Goal: Complete application form

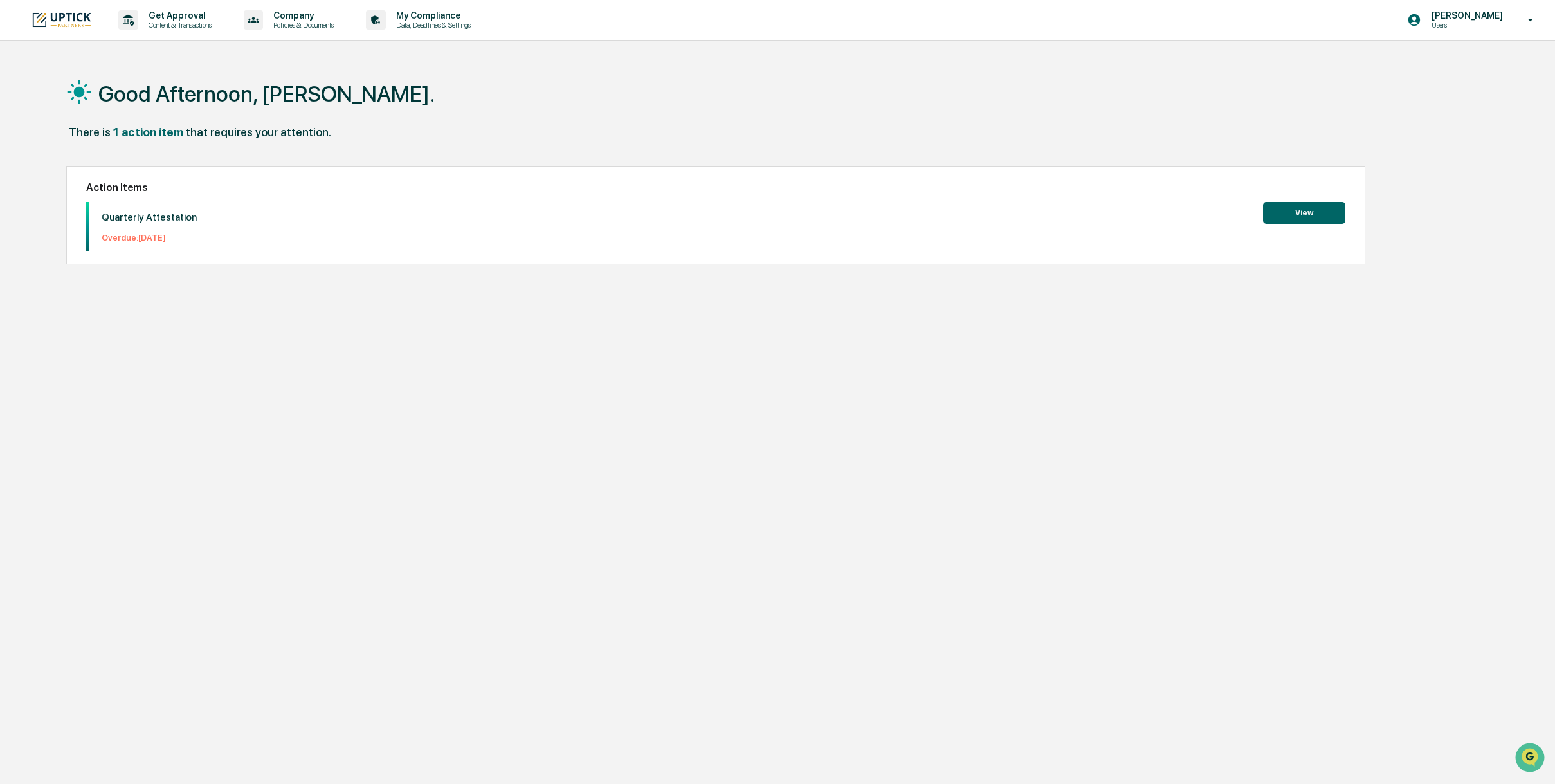
click at [1301, 210] on button "View" at bounding box center [1304, 213] width 83 height 22
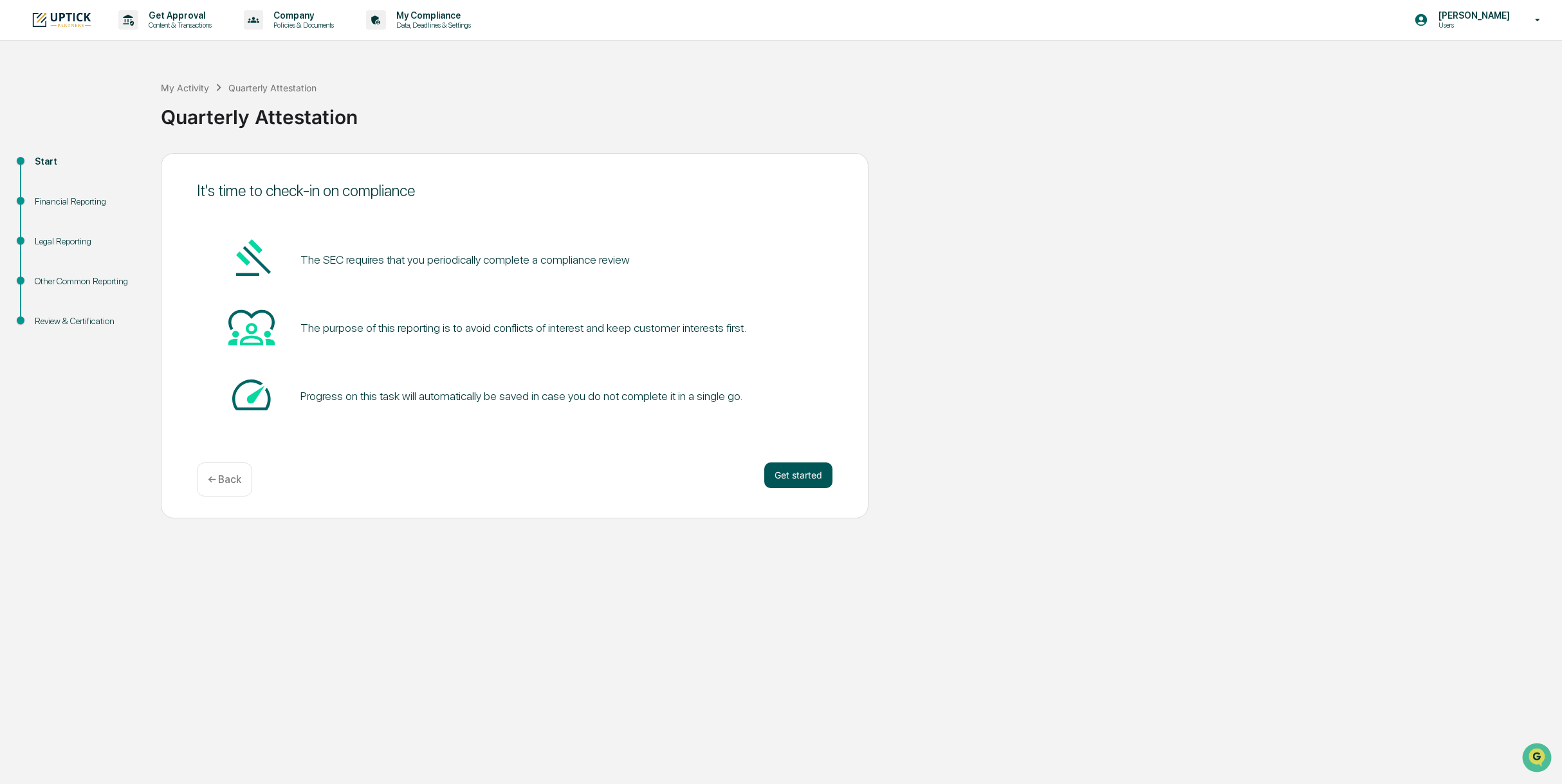
click at [786, 475] on button "Get started" at bounding box center [798, 475] width 68 height 26
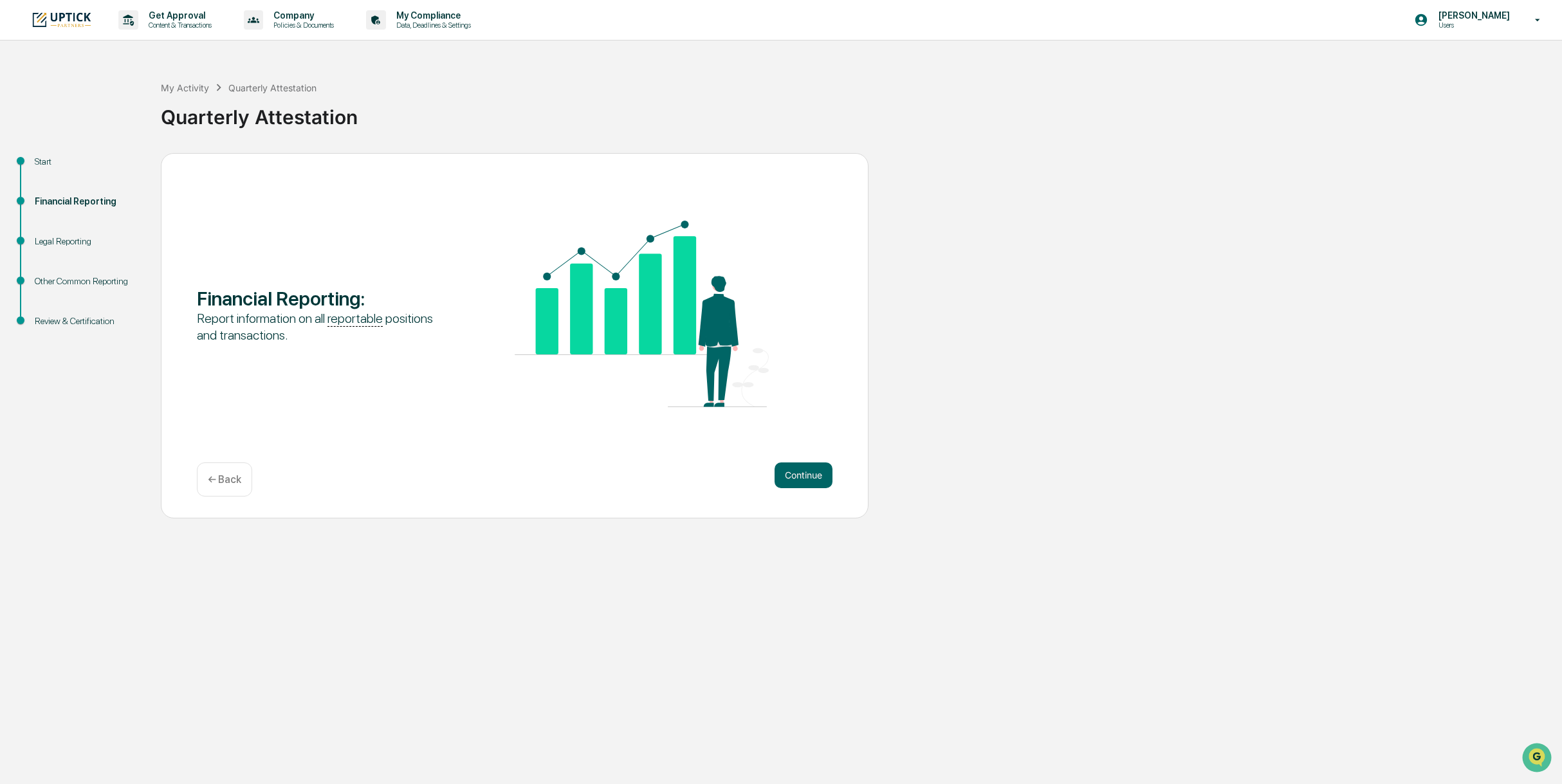
click at [793, 56] on div "Get Approval Content & Transactions Company Policies & Documents My Compliance …" at bounding box center [781, 392] width 1562 height 784
click at [807, 475] on button "Continue" at bounding box center [804, 475] width 58 height 26
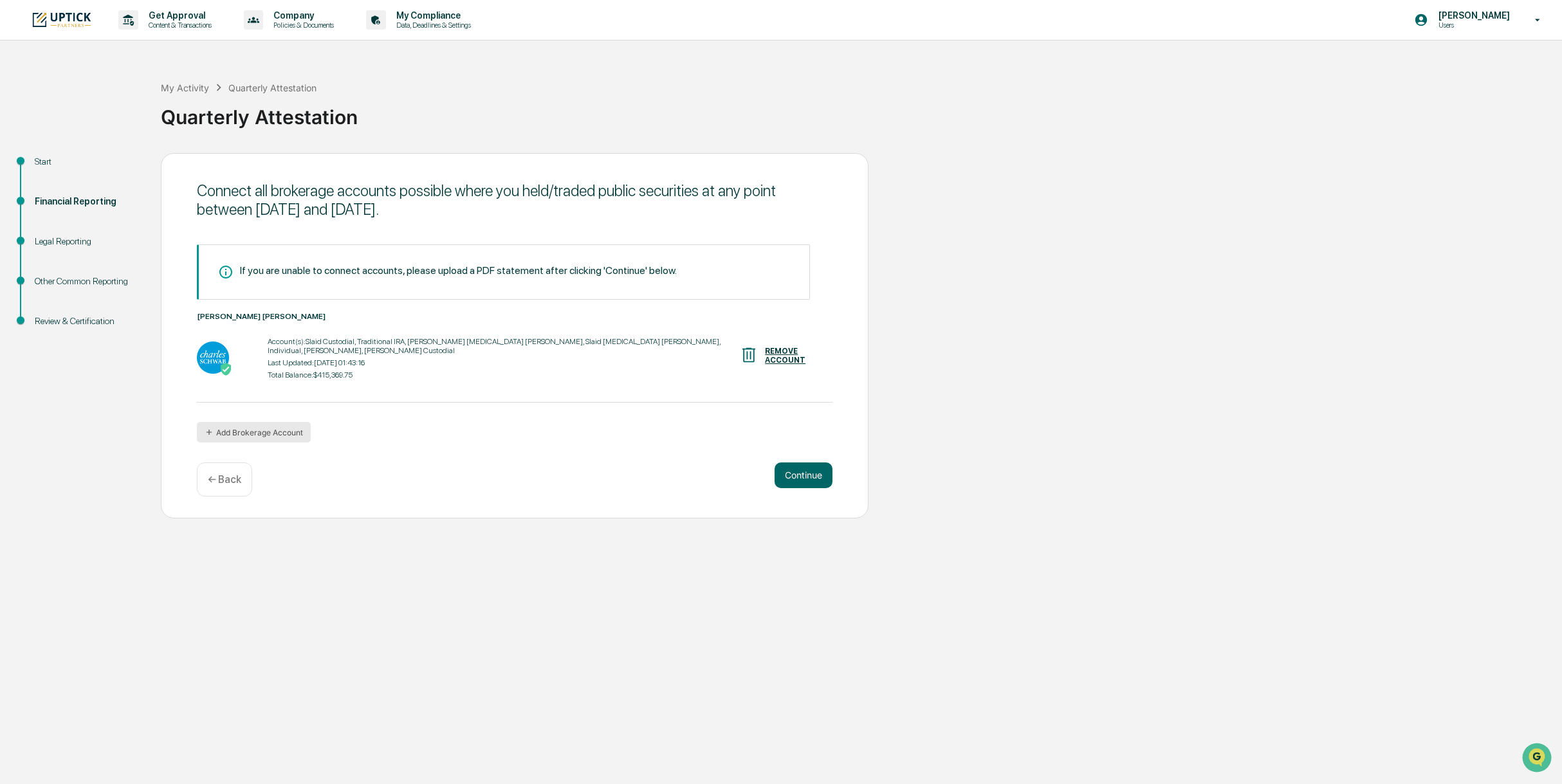
click at [298, 430] on button "Add Brokerage Account" at bounding box center [254, 432] width 114 height 20
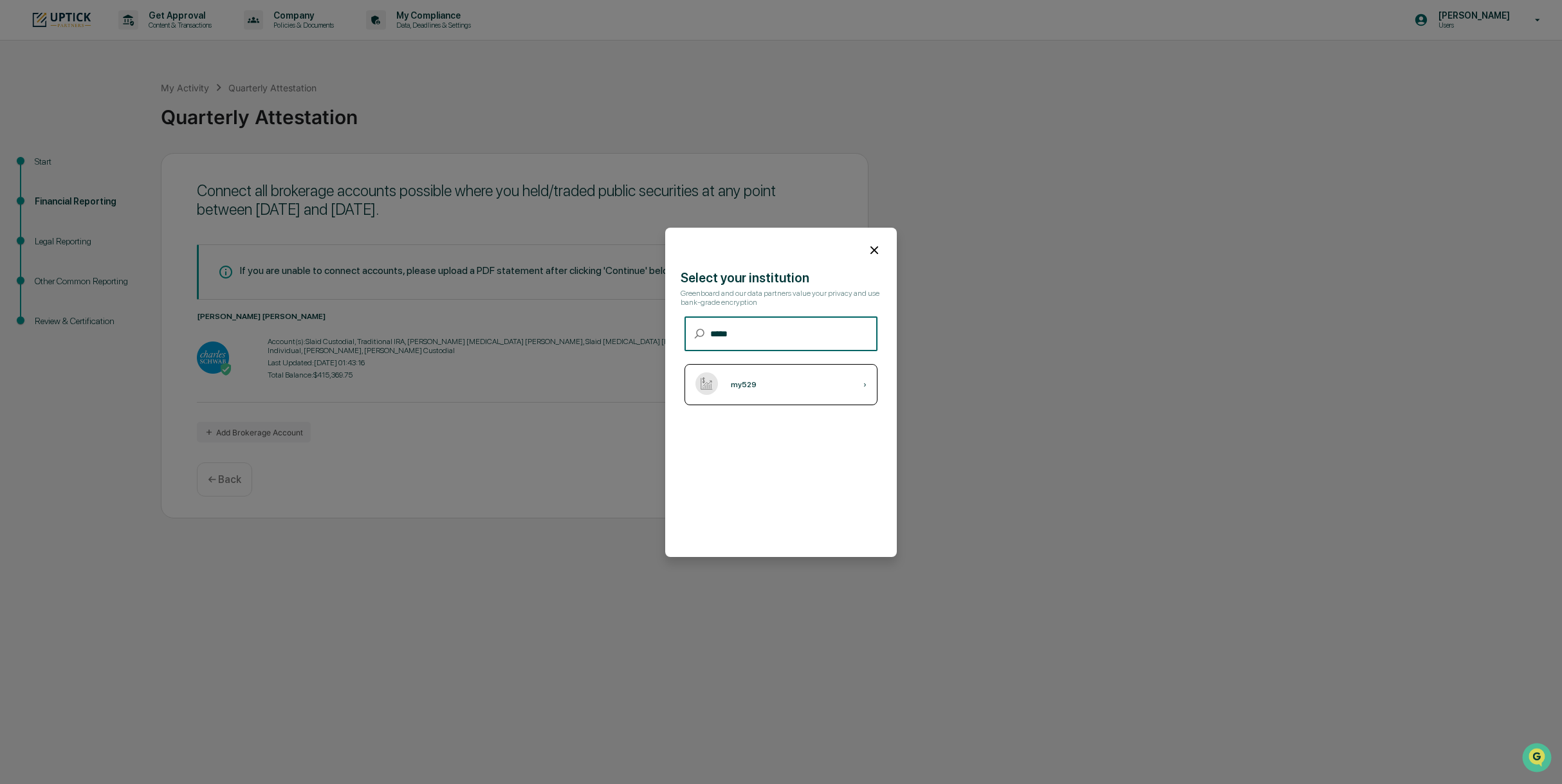
type input "*****"
click at [749, 388] on div "my529" at bounding box center [744, 385] width 26 height 9
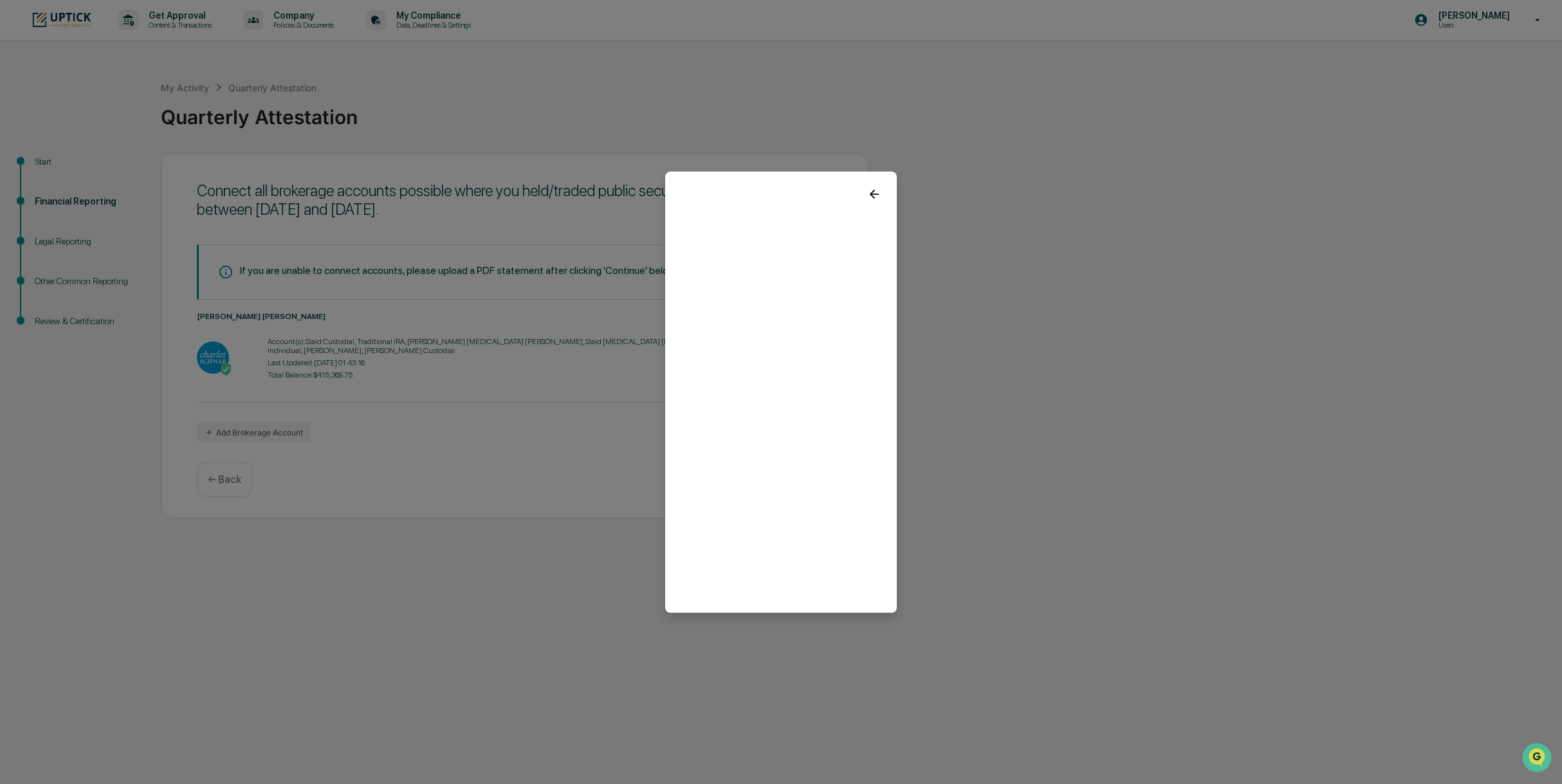
click at [873, 191] on icon at bounding box center [874, 193] width 9 height 9
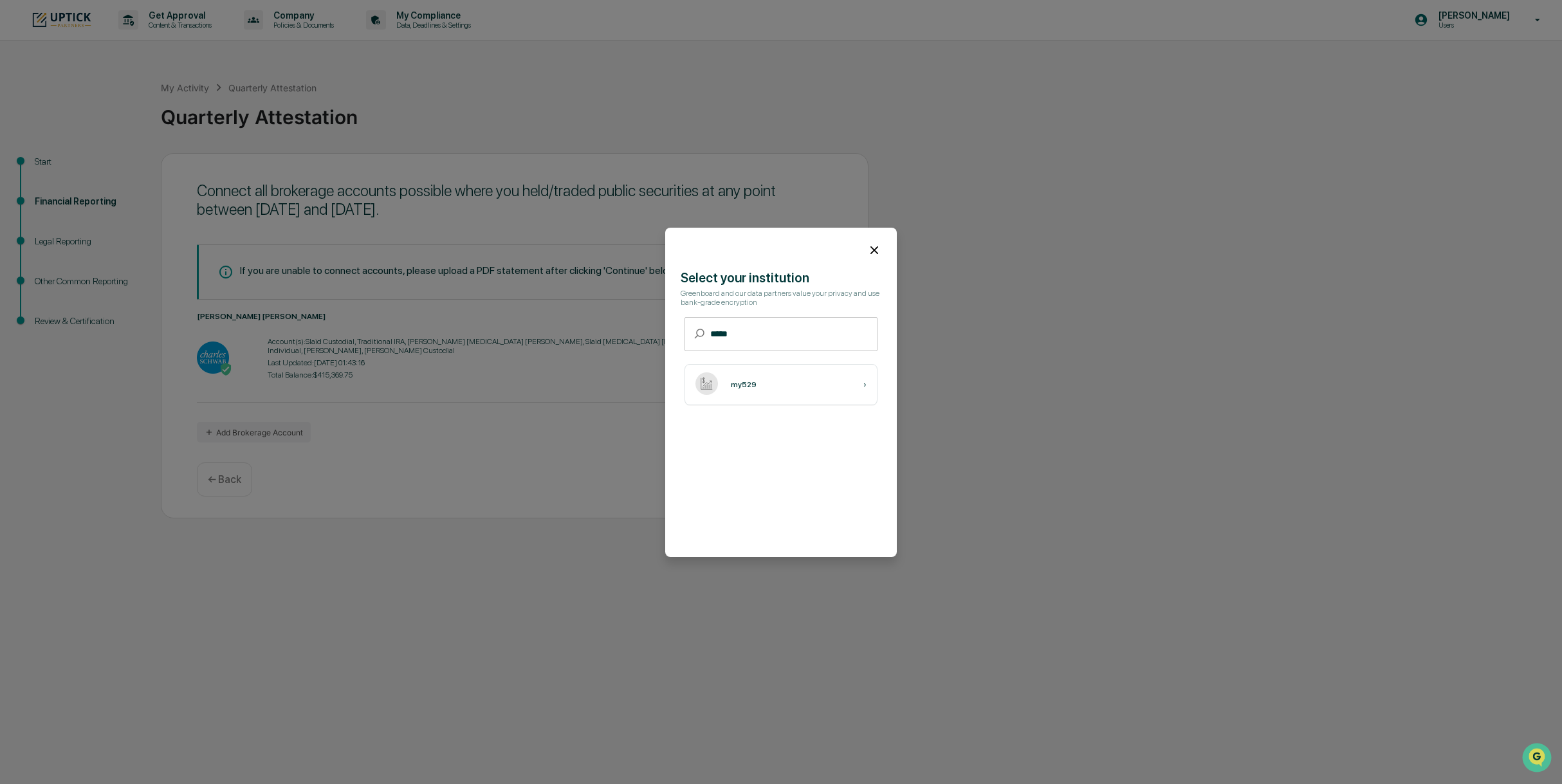
click at [878, 251] on icon at bounding box center [874, 251] width 14 height 14
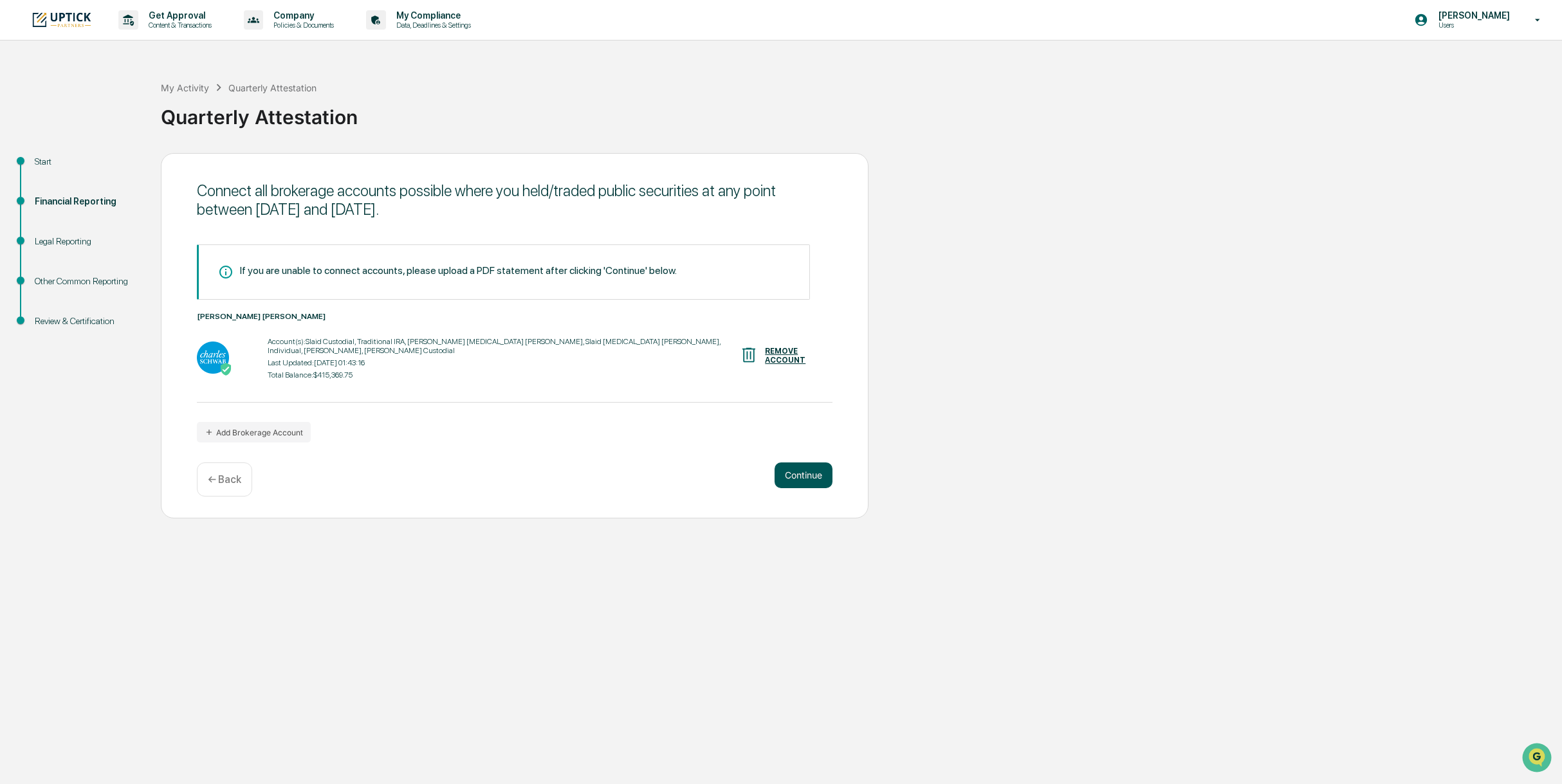
click at [815, 482] on button "Continue" at bounding box center [804, 475] width 58 height 26
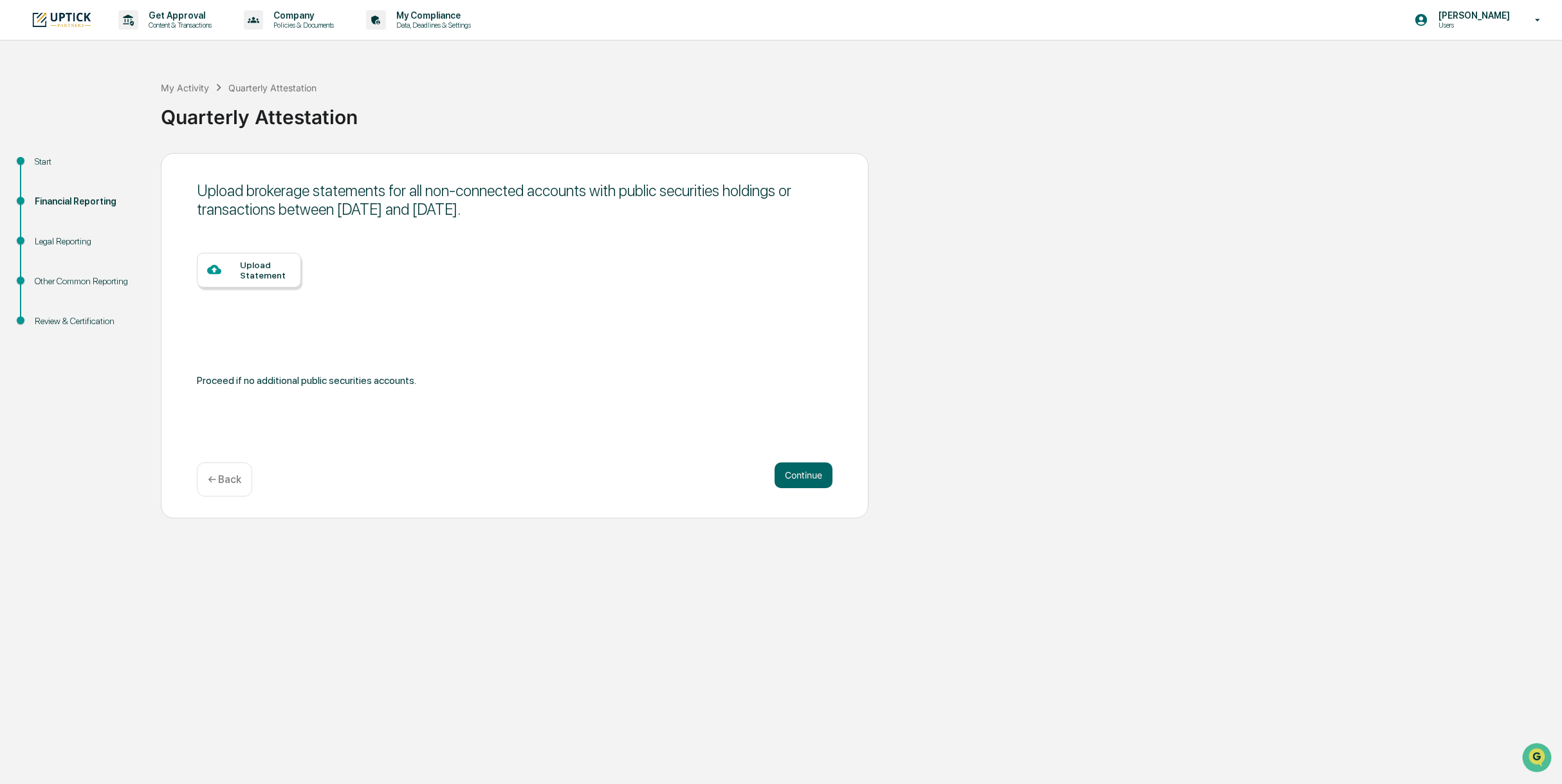
click at [244, 283] on div "Upload Statement" at bounding box center [249, 270] width 104 height 35
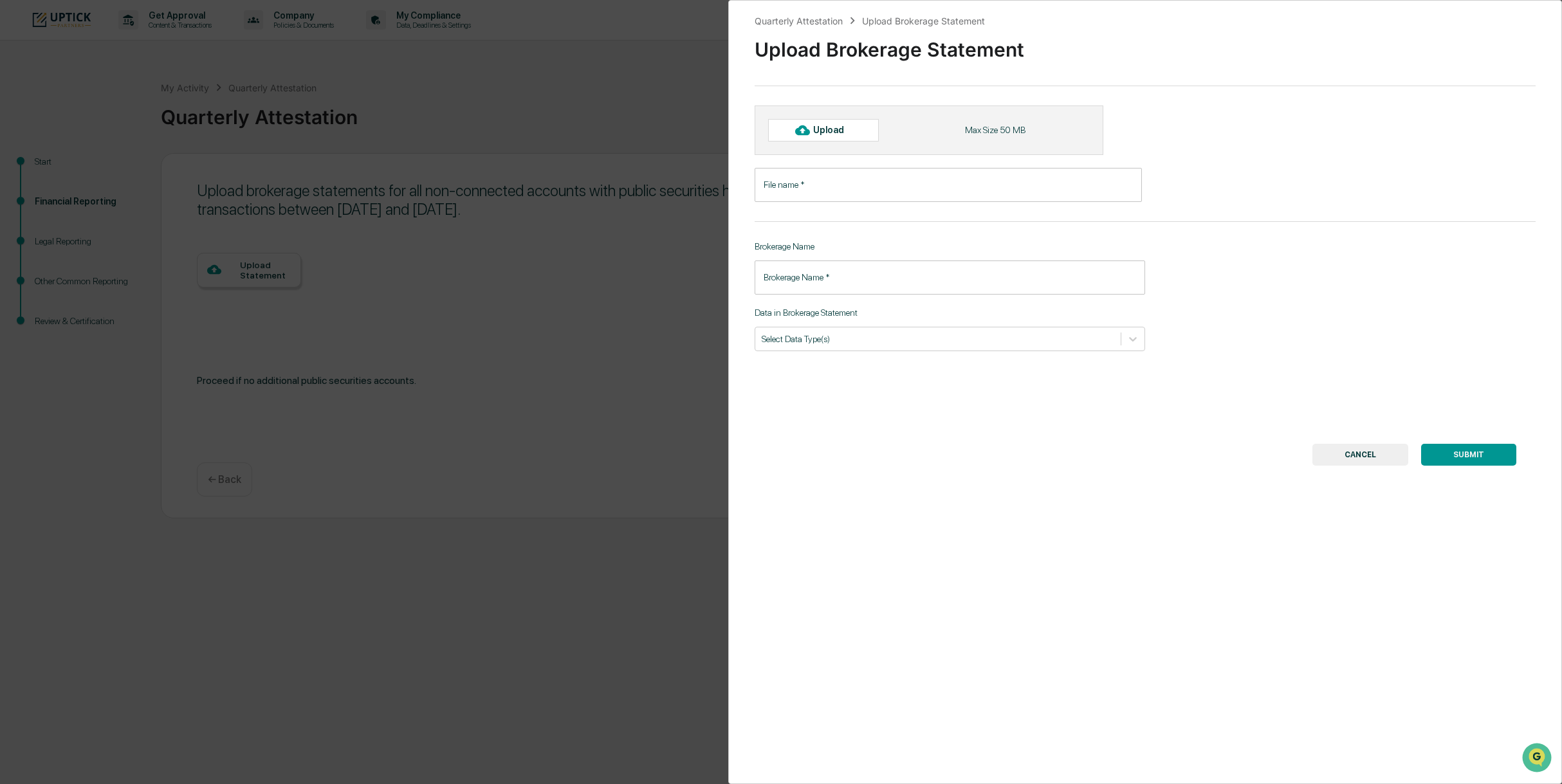
click at [828, 132] on div "Upload" at bounding box center [834, 130] width 42 height 10
type input "**********"
click at [834, 291] on input "Brokerage Name   *" at bounding box center [950, 284] width 391 height 34
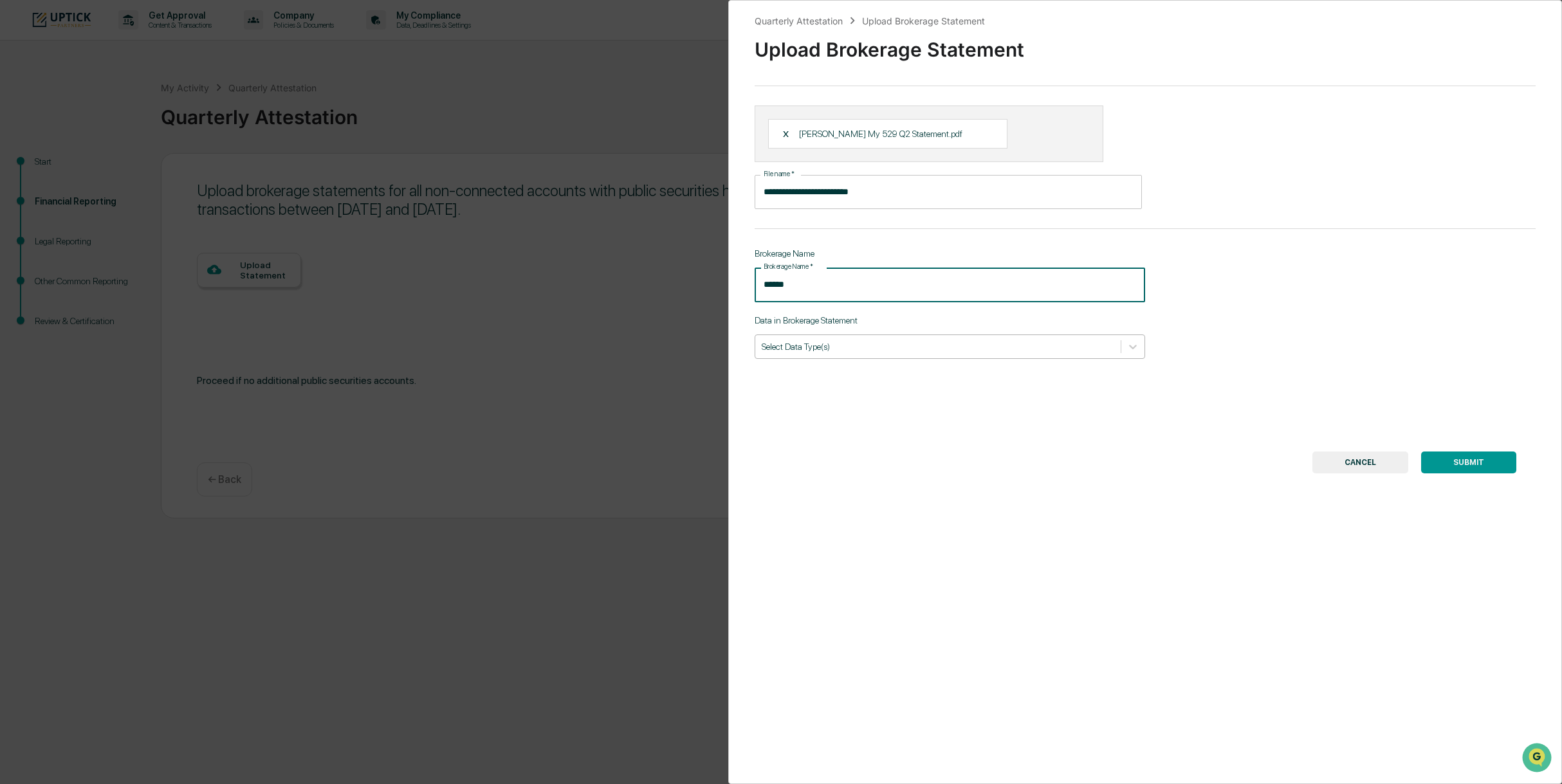
type input "******"
click at [845, 355] on div "Select Data Type(s)" at bounding box center [938, 346] width 365 height 17
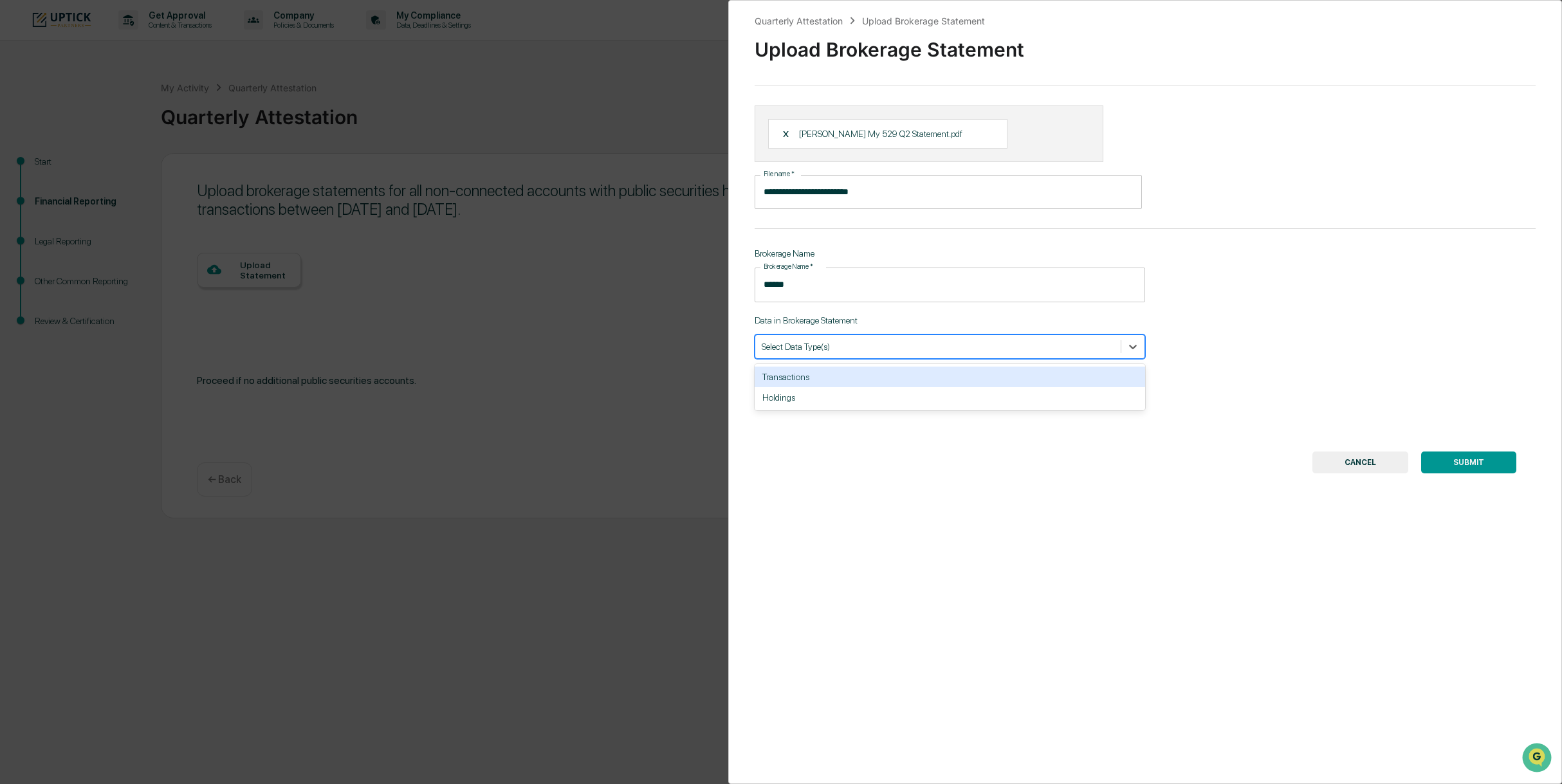
click at [847, 347] on div at bounding box center [938, 346] width 352 height 12
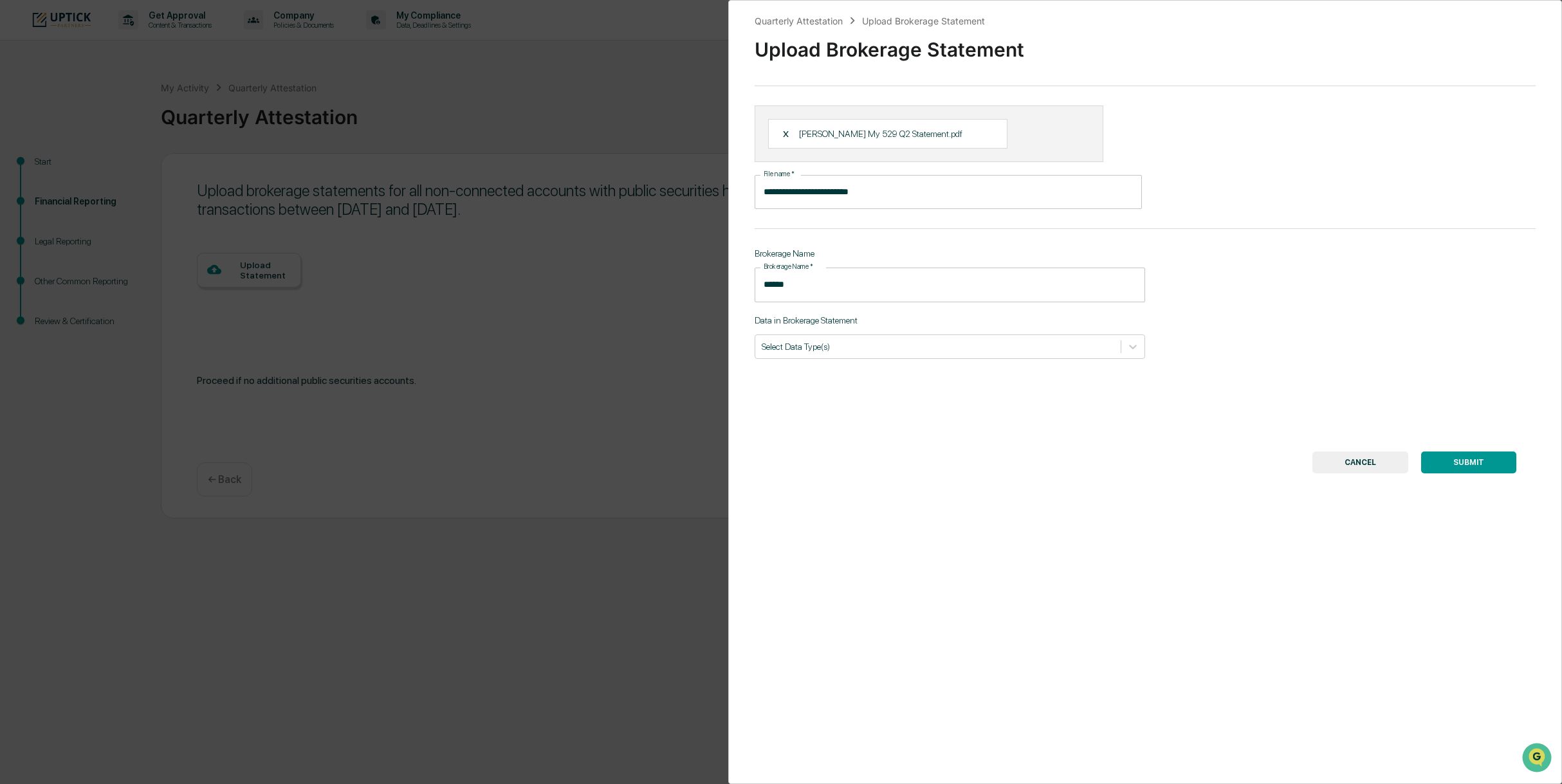
click at [1453, 462] on button "SUBMIT" at bounding box center [1468, 462] width 95 height 22
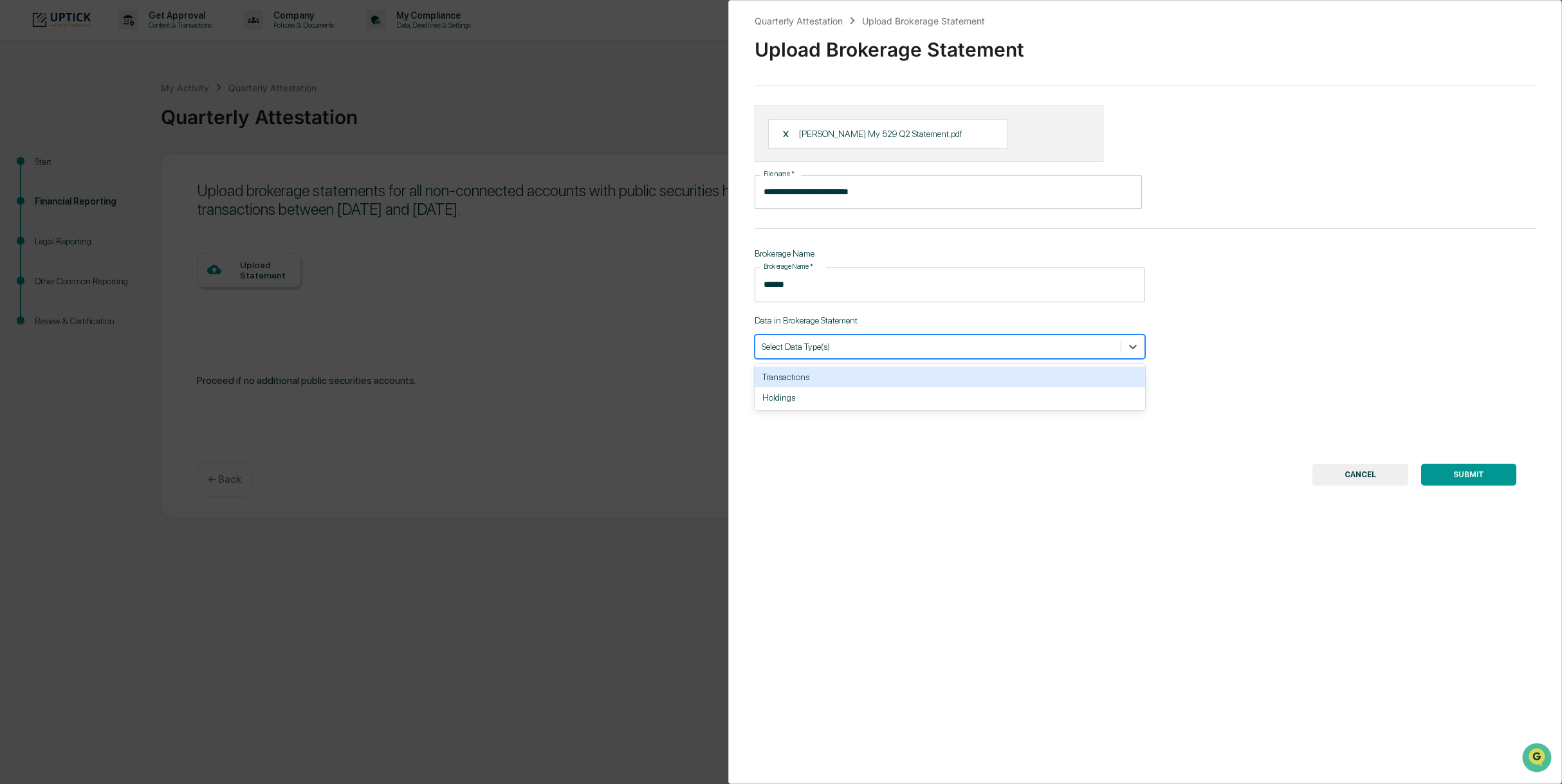
click at [867, 352] on div at bounding box center [938, 346] width 352 height 12
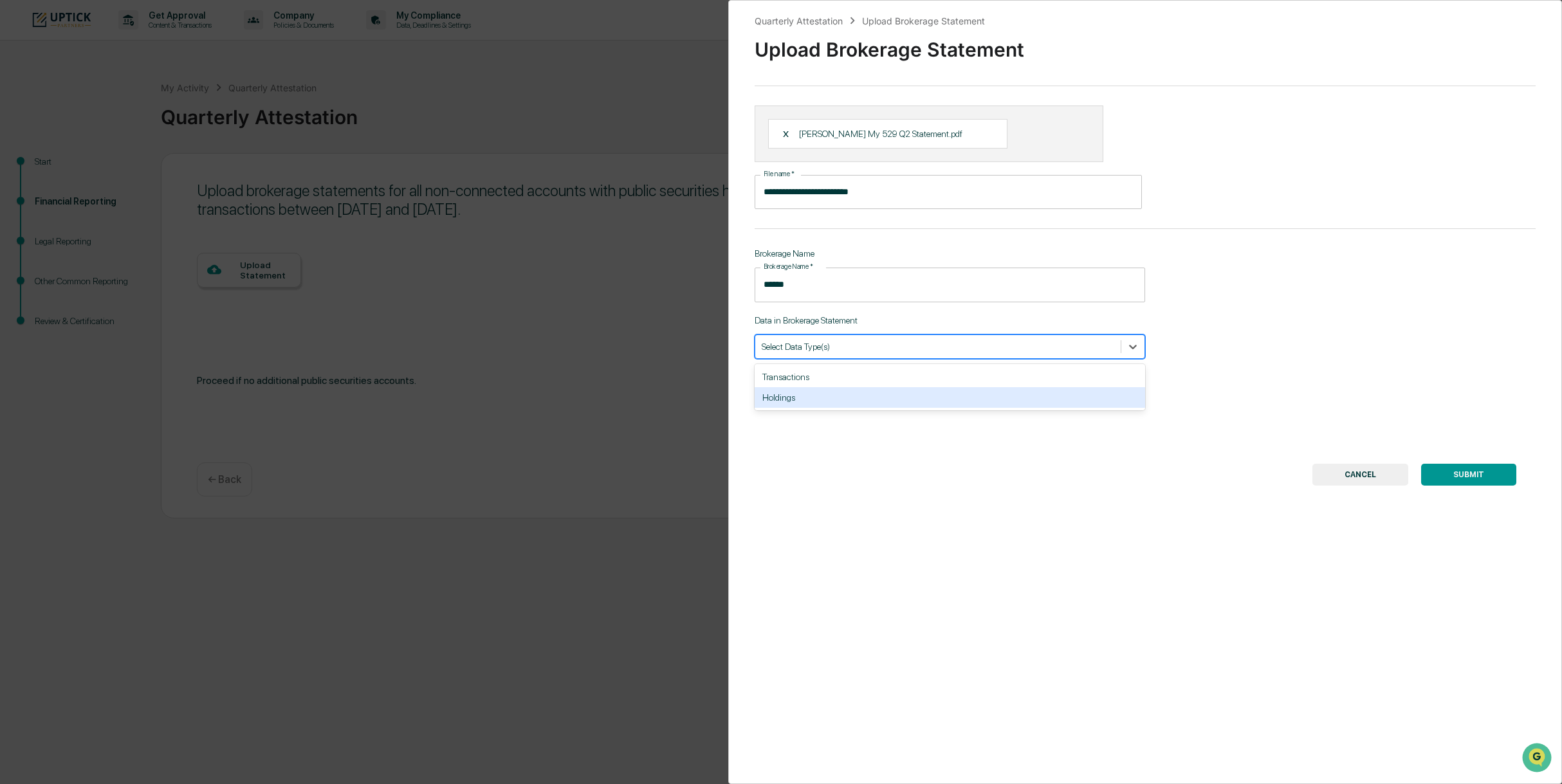
click at [821, 400] on div "Holdings" at bounding box center [950, 397] width 391 height 20
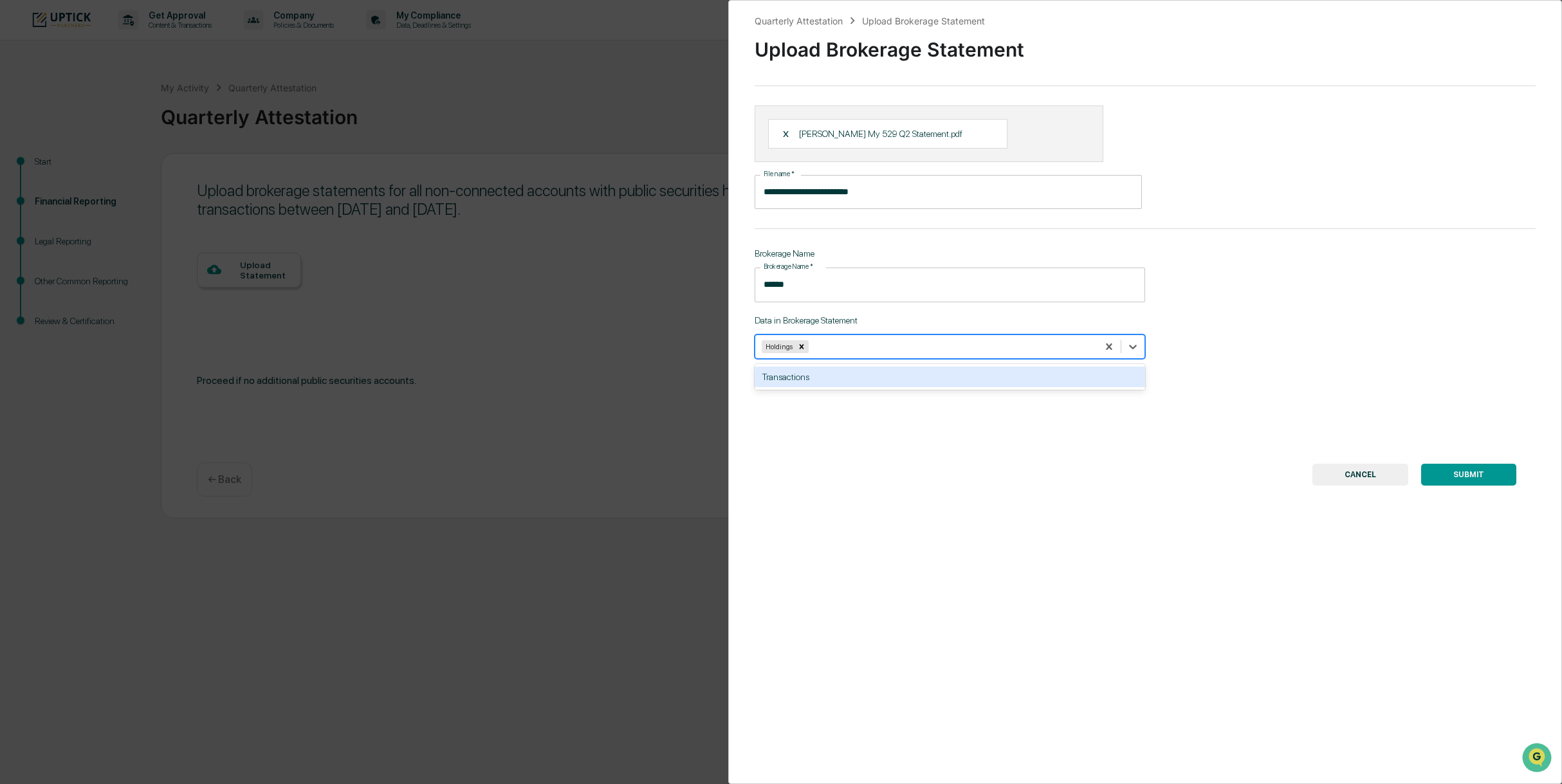
click at [780, 378] on div "Transactions" at bounding box center [950, 377] width 391 height 20
click at [1476, 472] on button "SUBMIT" at bounding box center [1468, 475] width 95 height 22
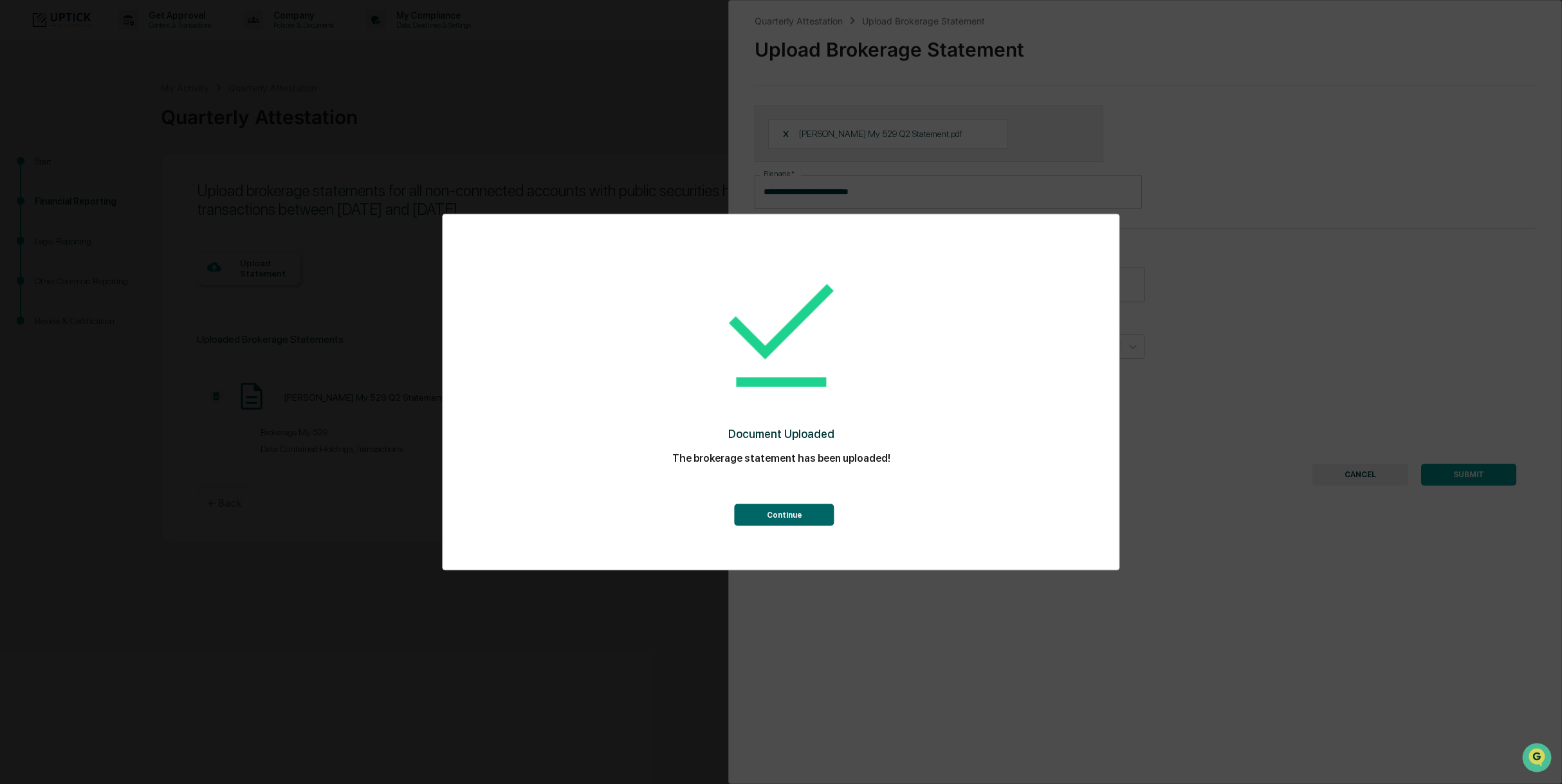
click at [810, 509] on button "Continue" at bounding box center [785, 514] width 100 height 22
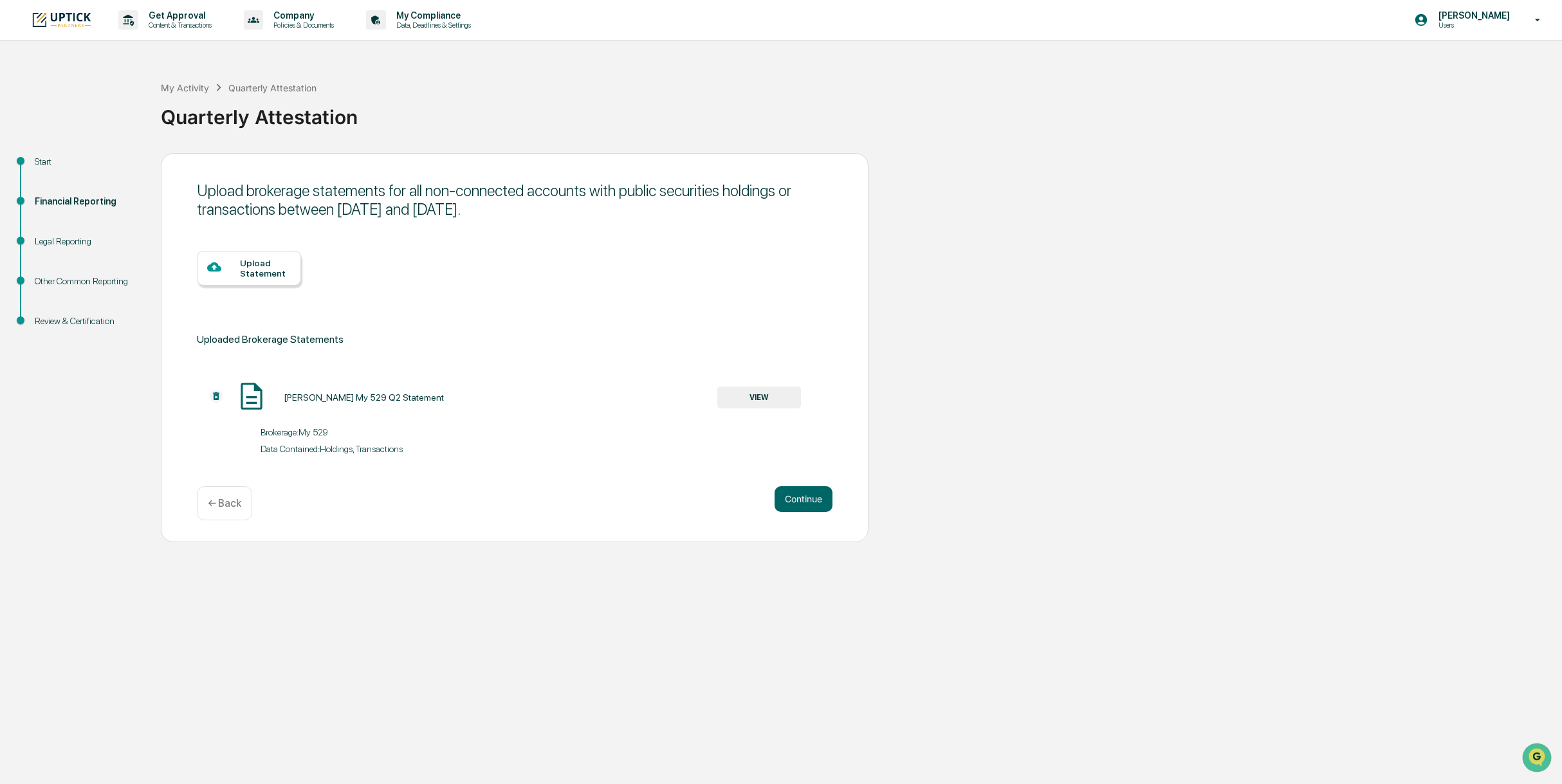
click at [279, 272] on div "Upload Statement" at bounding box center [265, 268] width 51 height 20
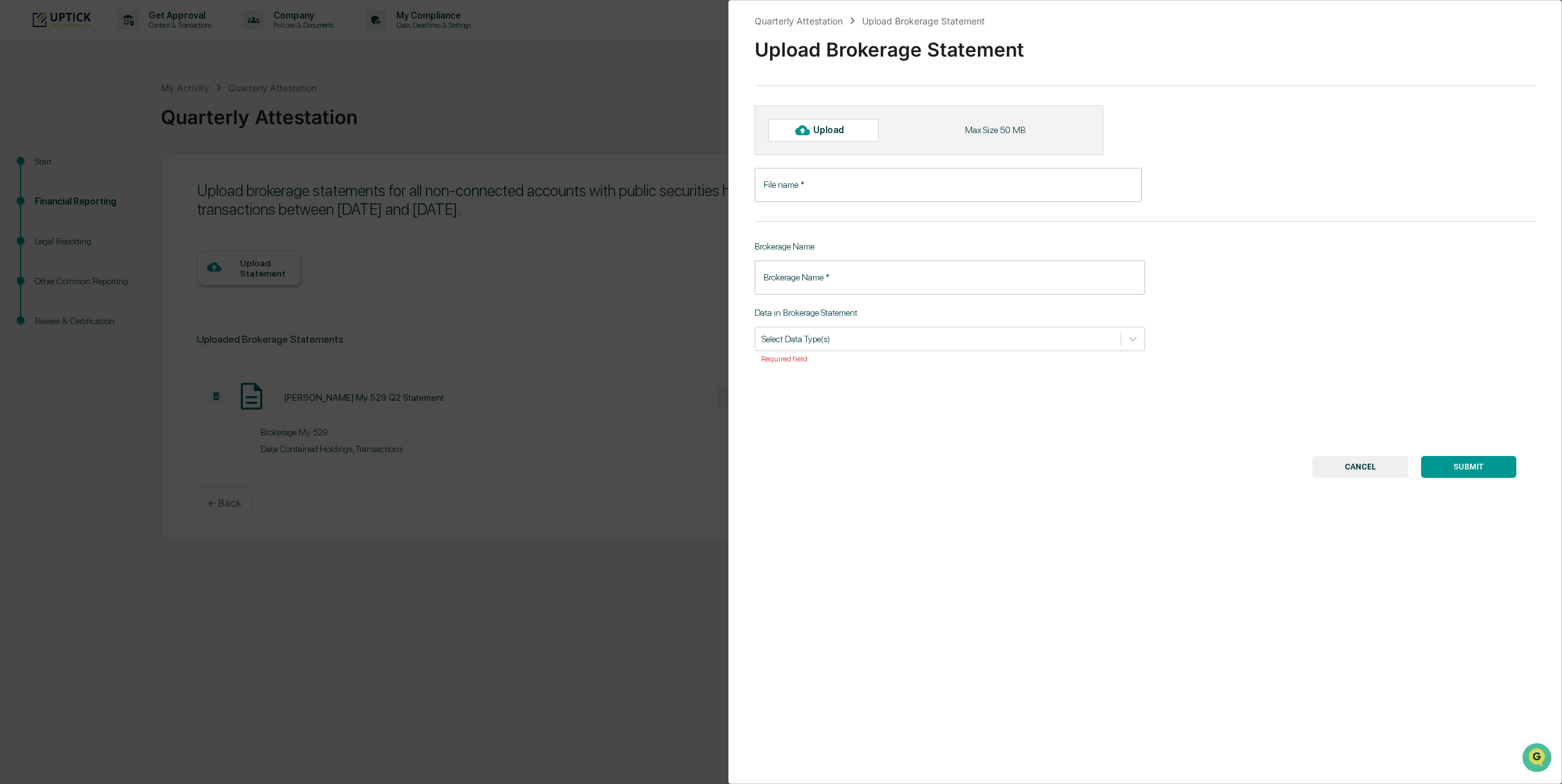
click at [859, 134] on div "Upload" at bounding box center [823, 130] width 111 height 22
type input "**********"
click at [843, 282] on input "Brokerage Name   *" at bounding box center [950, 284] width 391 height 34
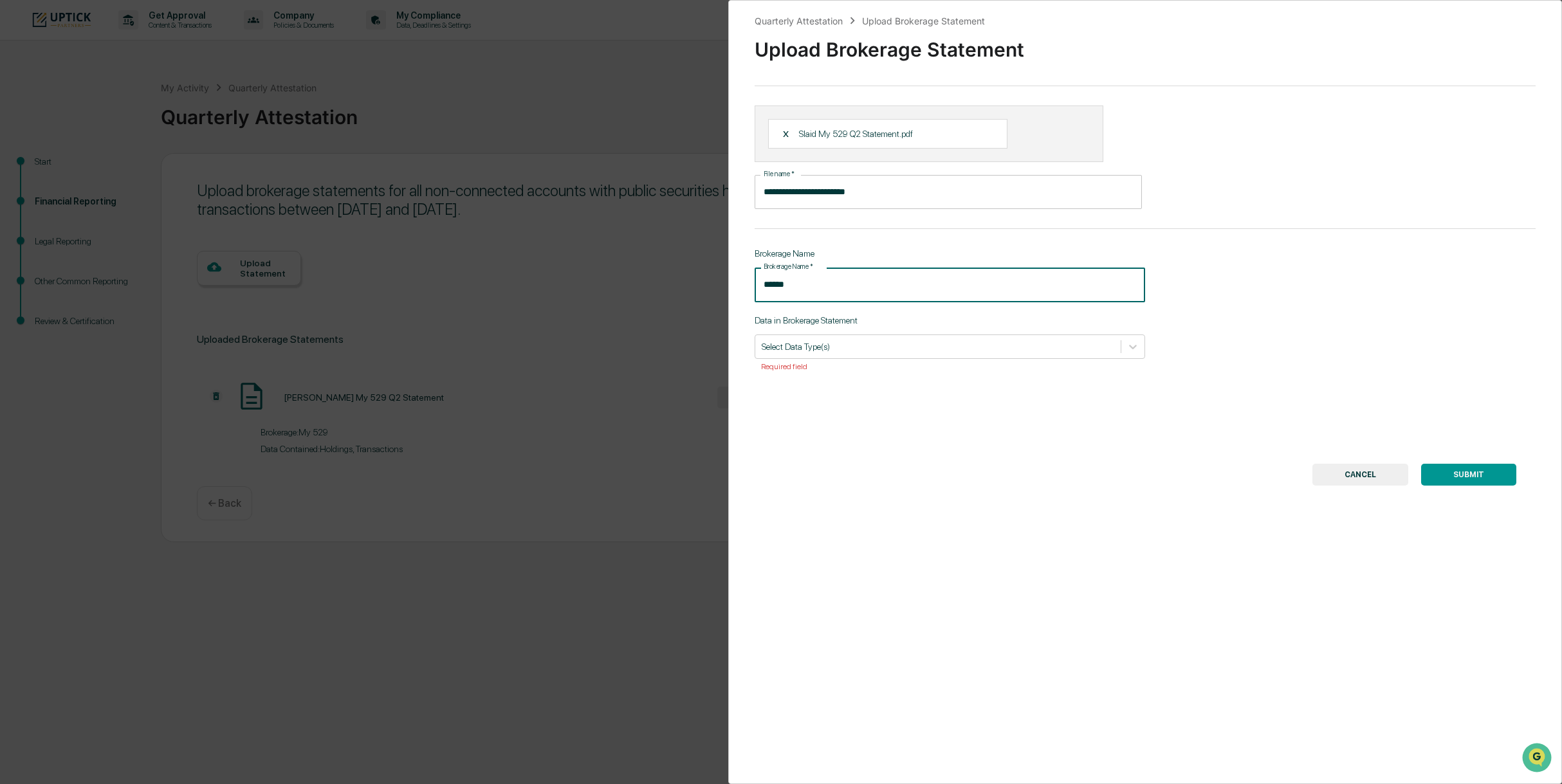
type input "******"
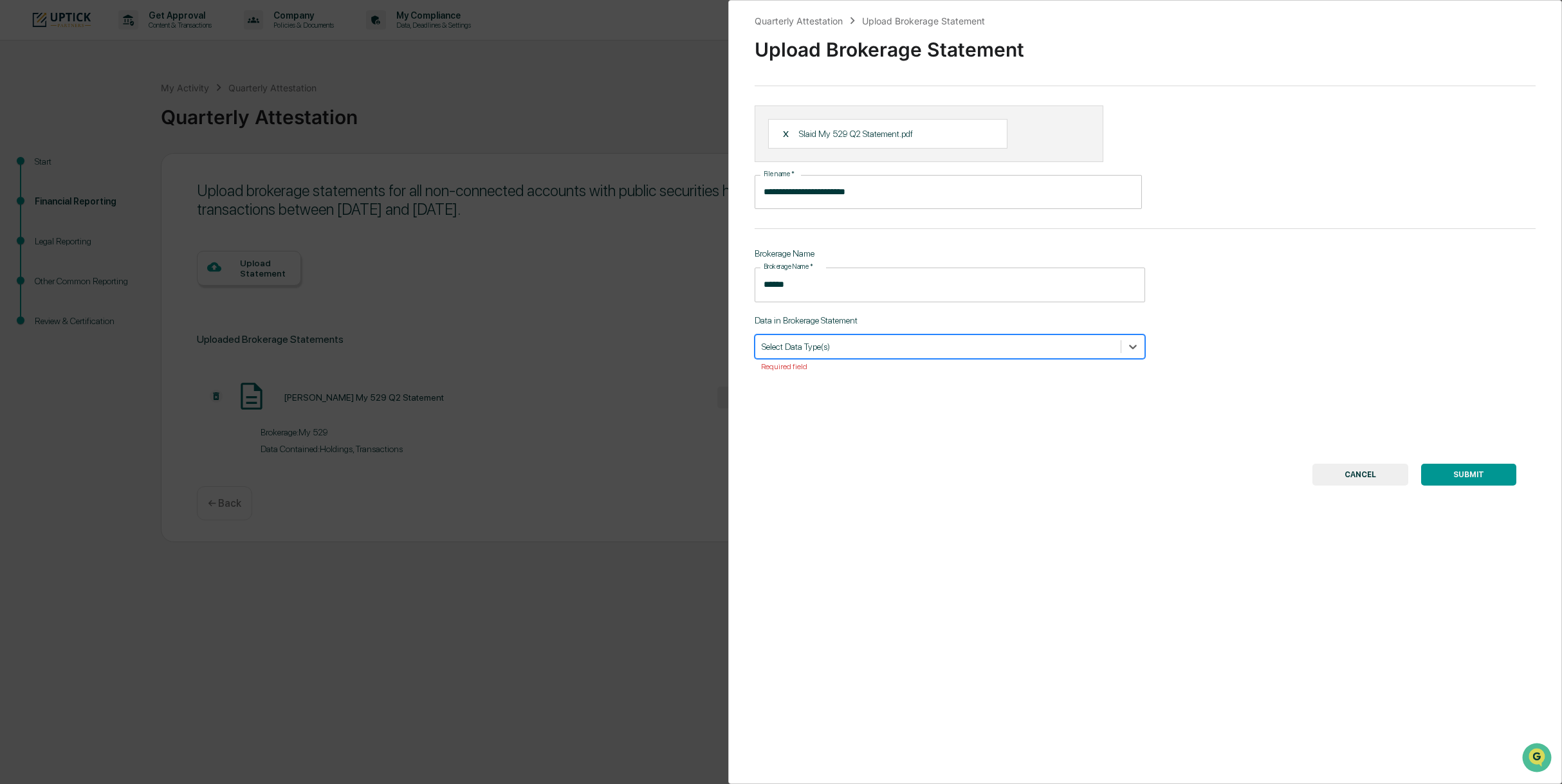
click at [827, 346] on div at bounding box center [938, 346] width 352 height 12
click at [823, 376] on div "Transactions" at bounding box center [950, 377] width 391 height 20
click at [833, 347] on div at bounding box center [957, 346] width 268 height 12
click at [827, 355] on div "Transactions" at bounding box center [950, 347] width 391 height 25
click at [815, 387] on div "Holdings" at bounding box center [950, 377] width 391 height 20
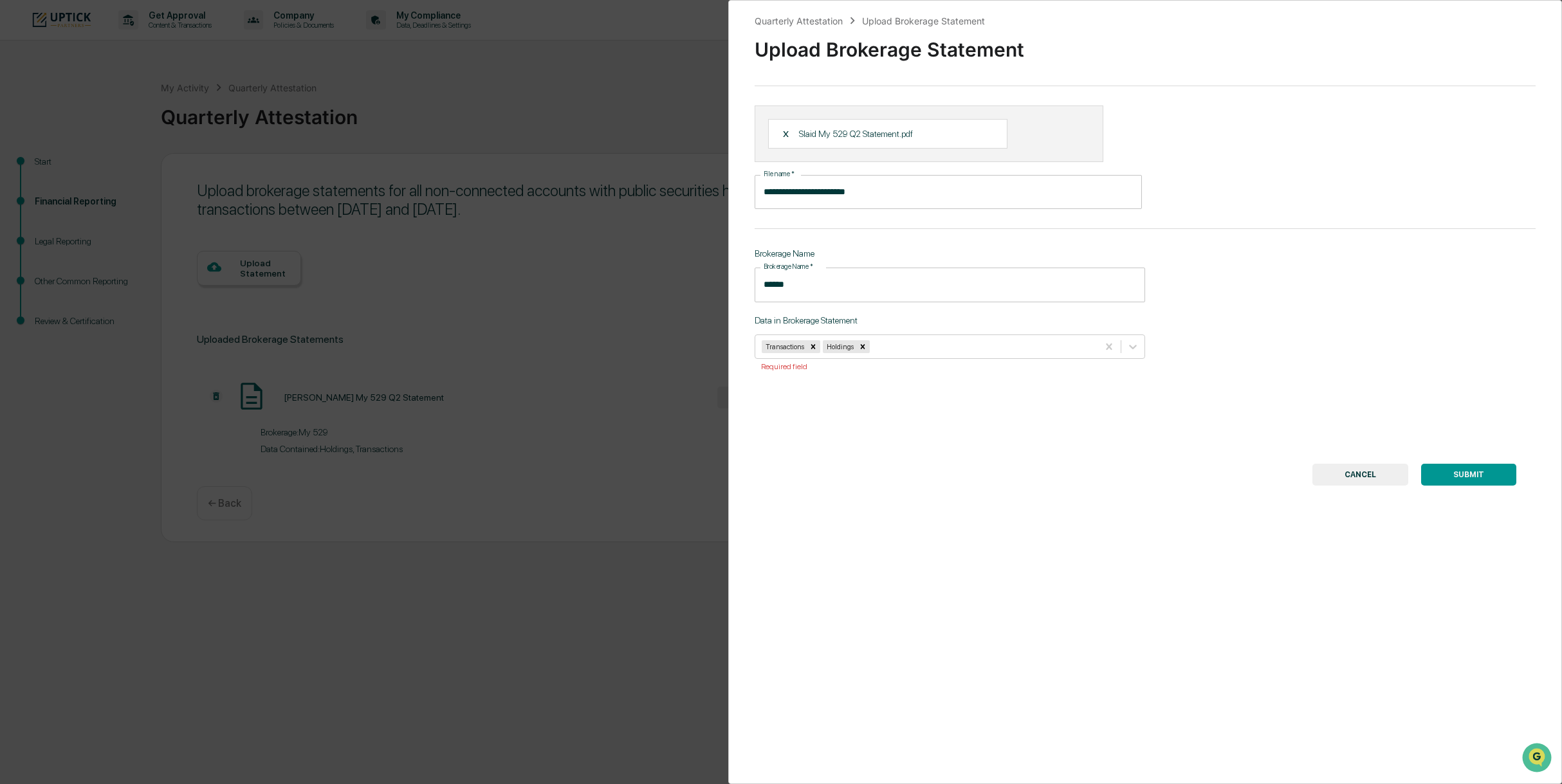
click at [1479, 475] on button "SUBMIT" at bounding box center [1468, 475] width 95 height 22
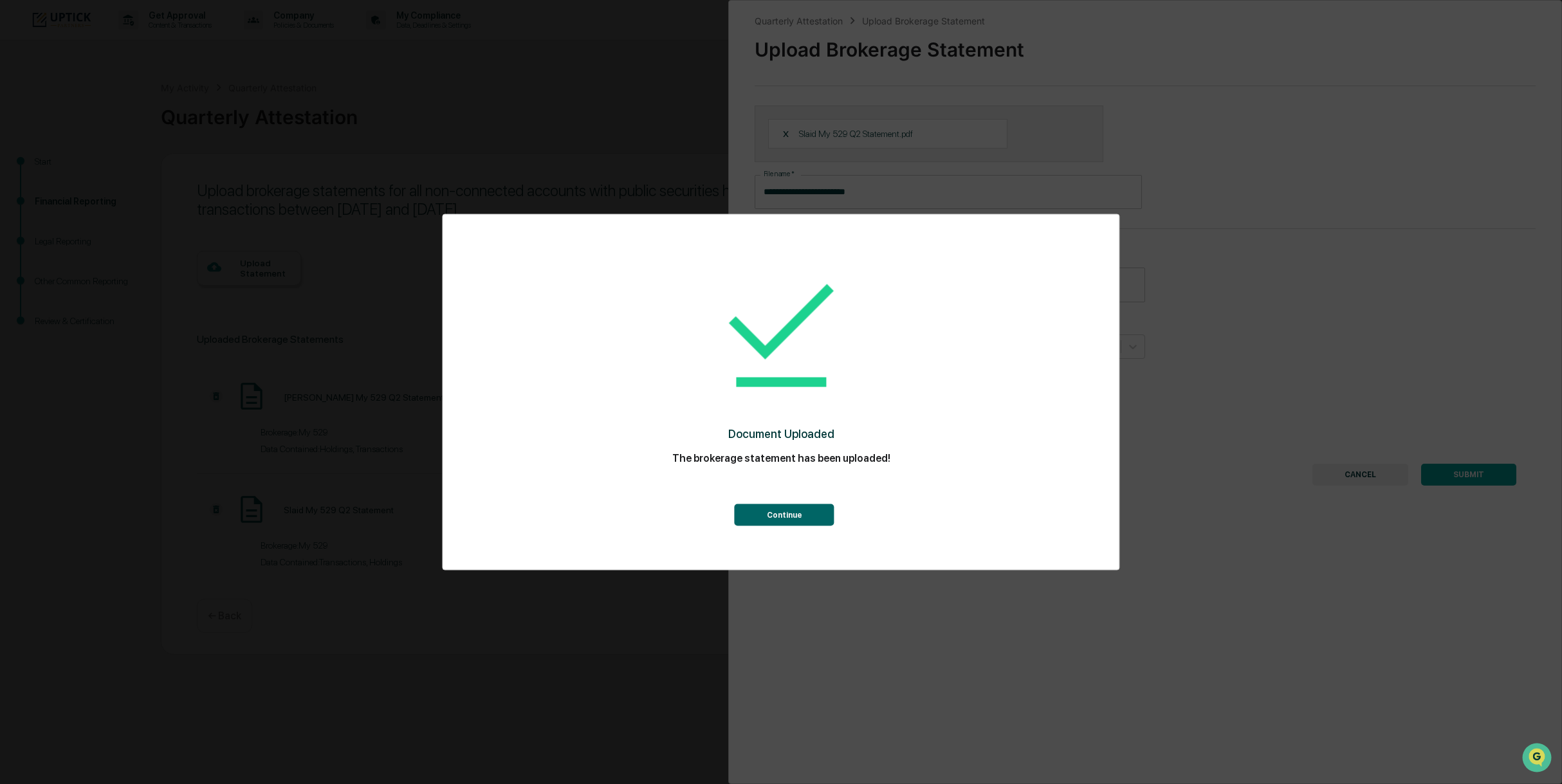
click at [763, 512] on button "Continue" at bounding box center [785, 514] width 100 height 22
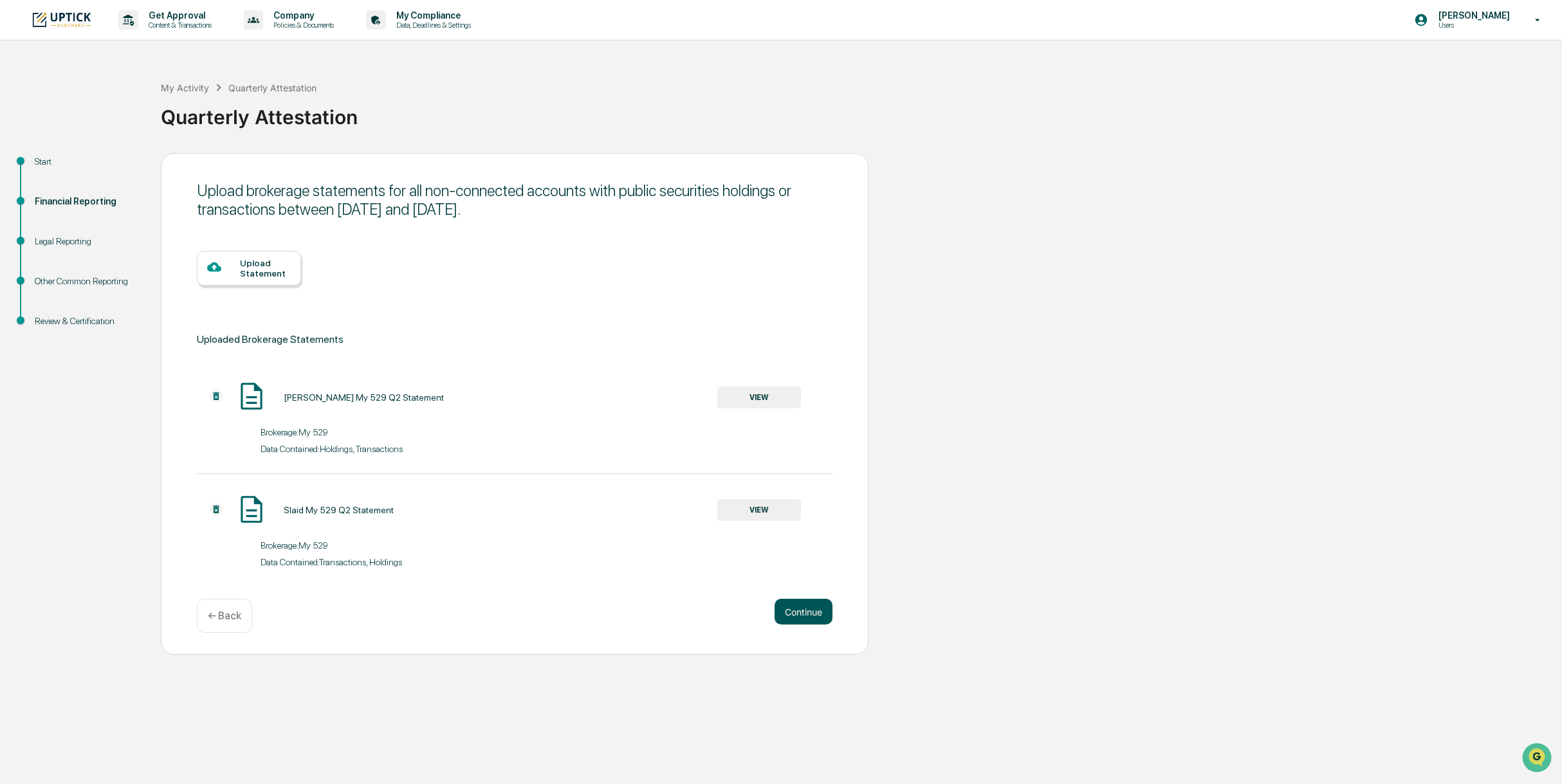
click at [805, 614] on button "Continue" at bounding box center [804, 612] width 58 height 26
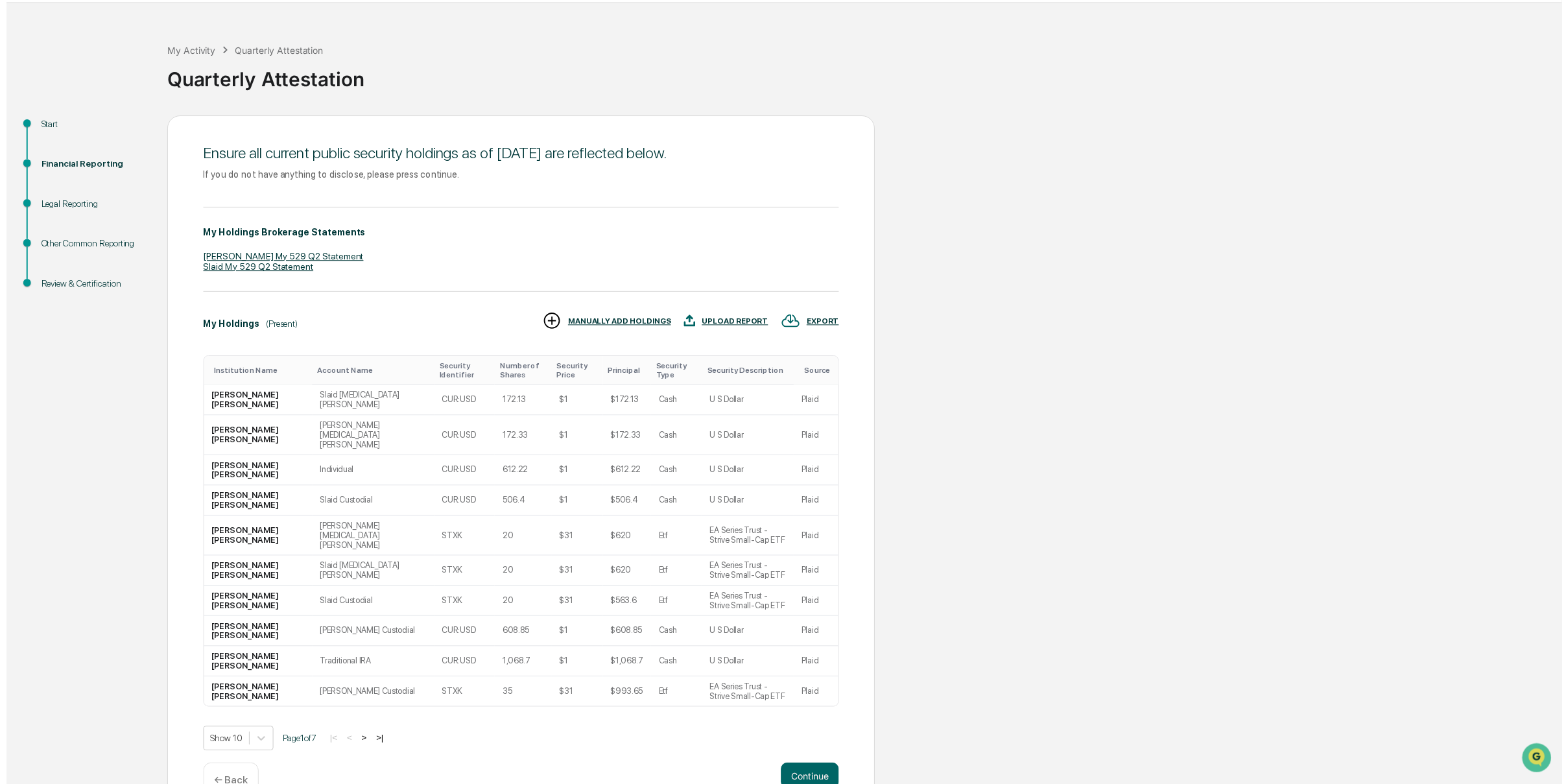
scroll to position [56, 0]
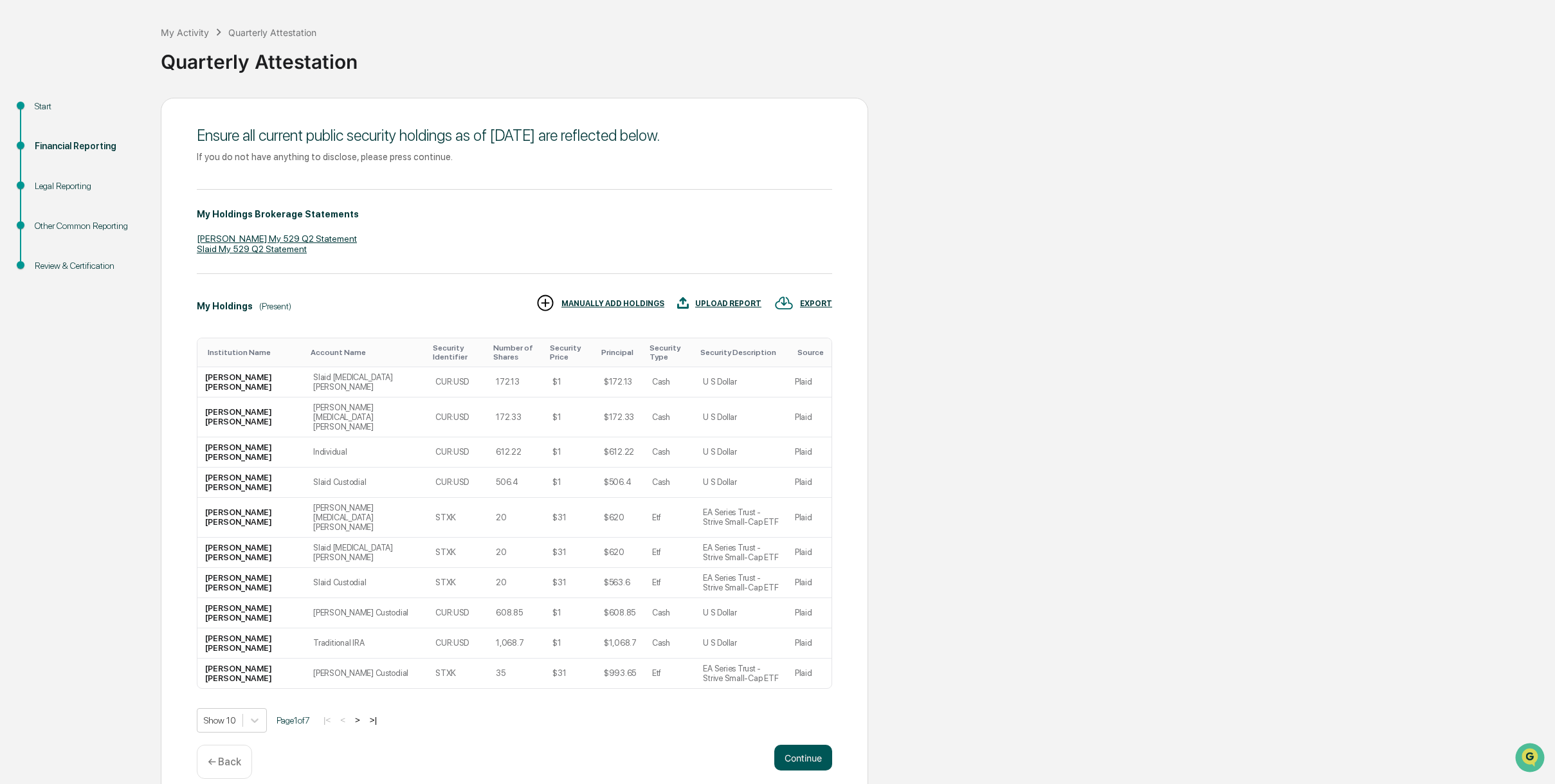
click at [803, 745] on button "Continue" at bounding box center [804, 758] width 58 height 26
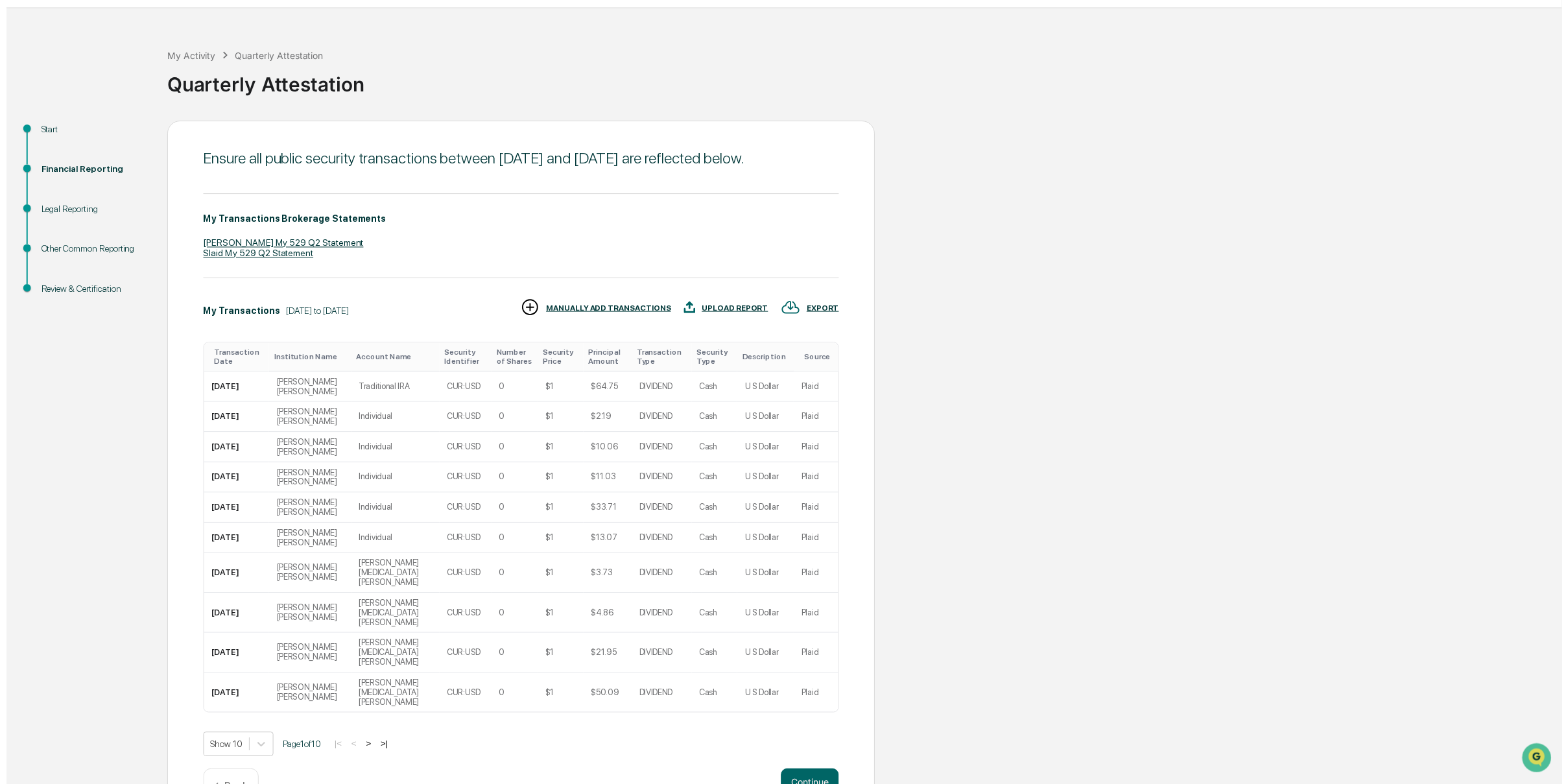
scroll to position [46, 0]
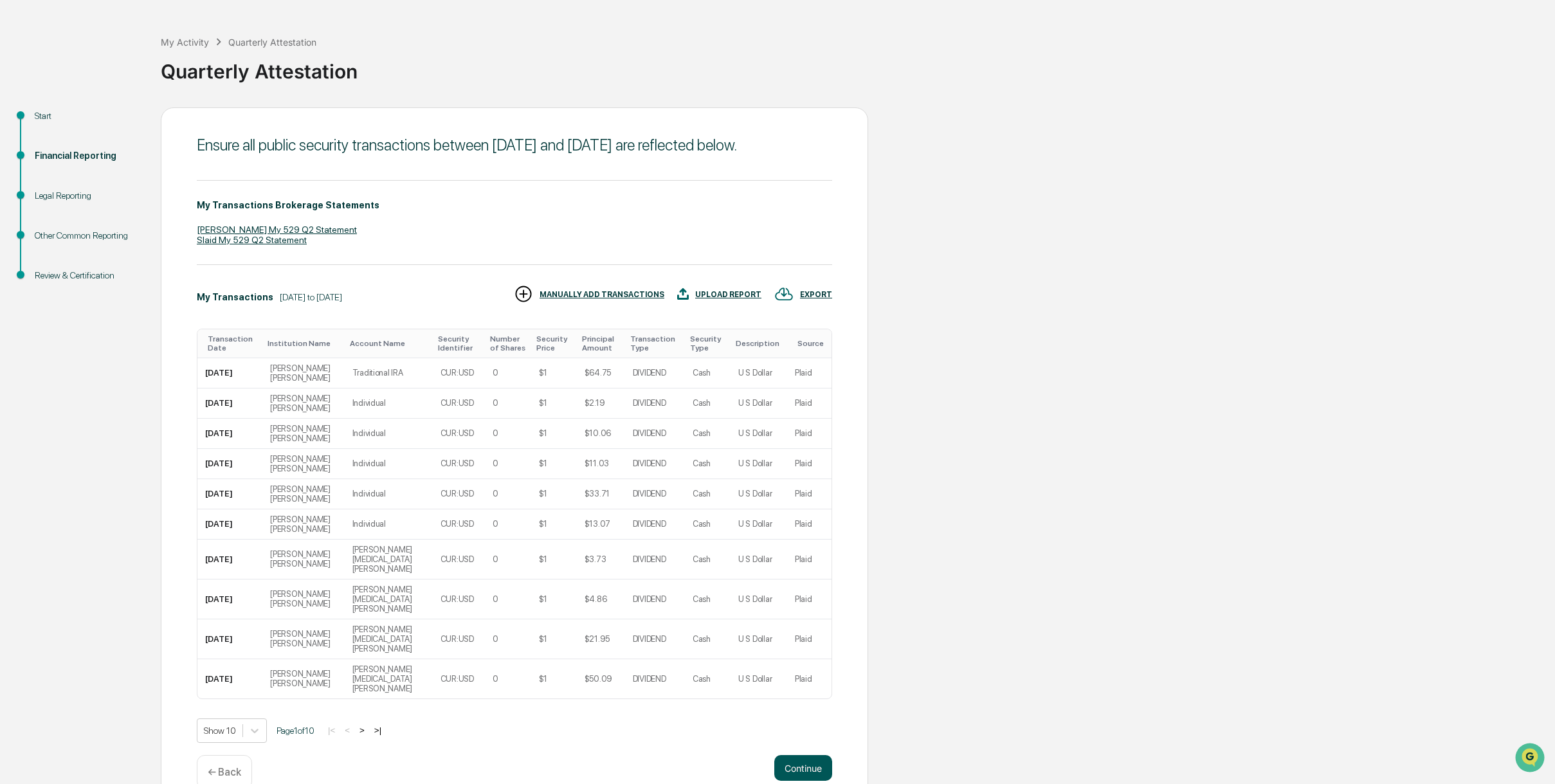
click at [793, 755] on button "Continue" at bounding box center [804, 768] width 58 height 26
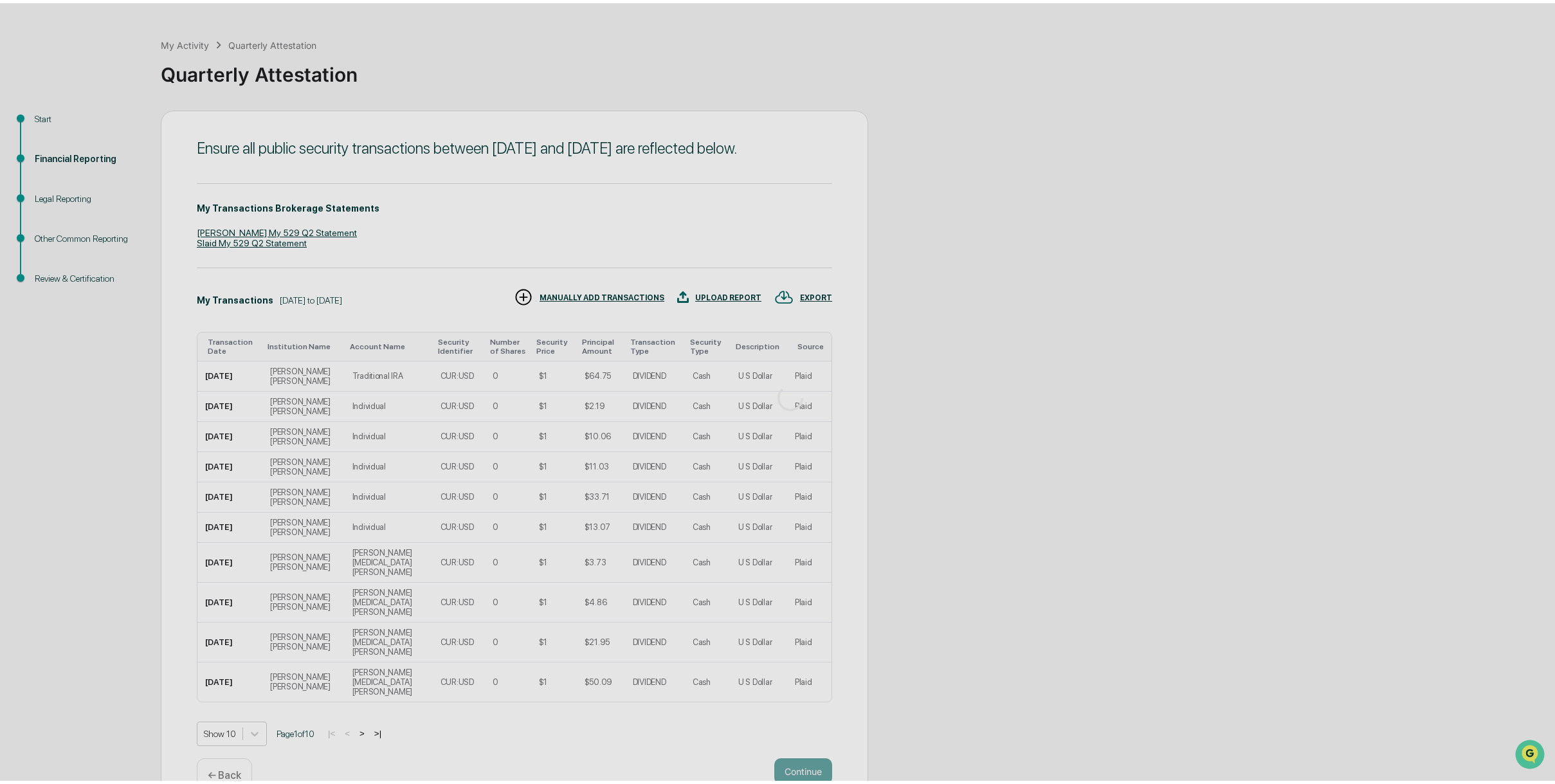
scroll to position [0, 0]
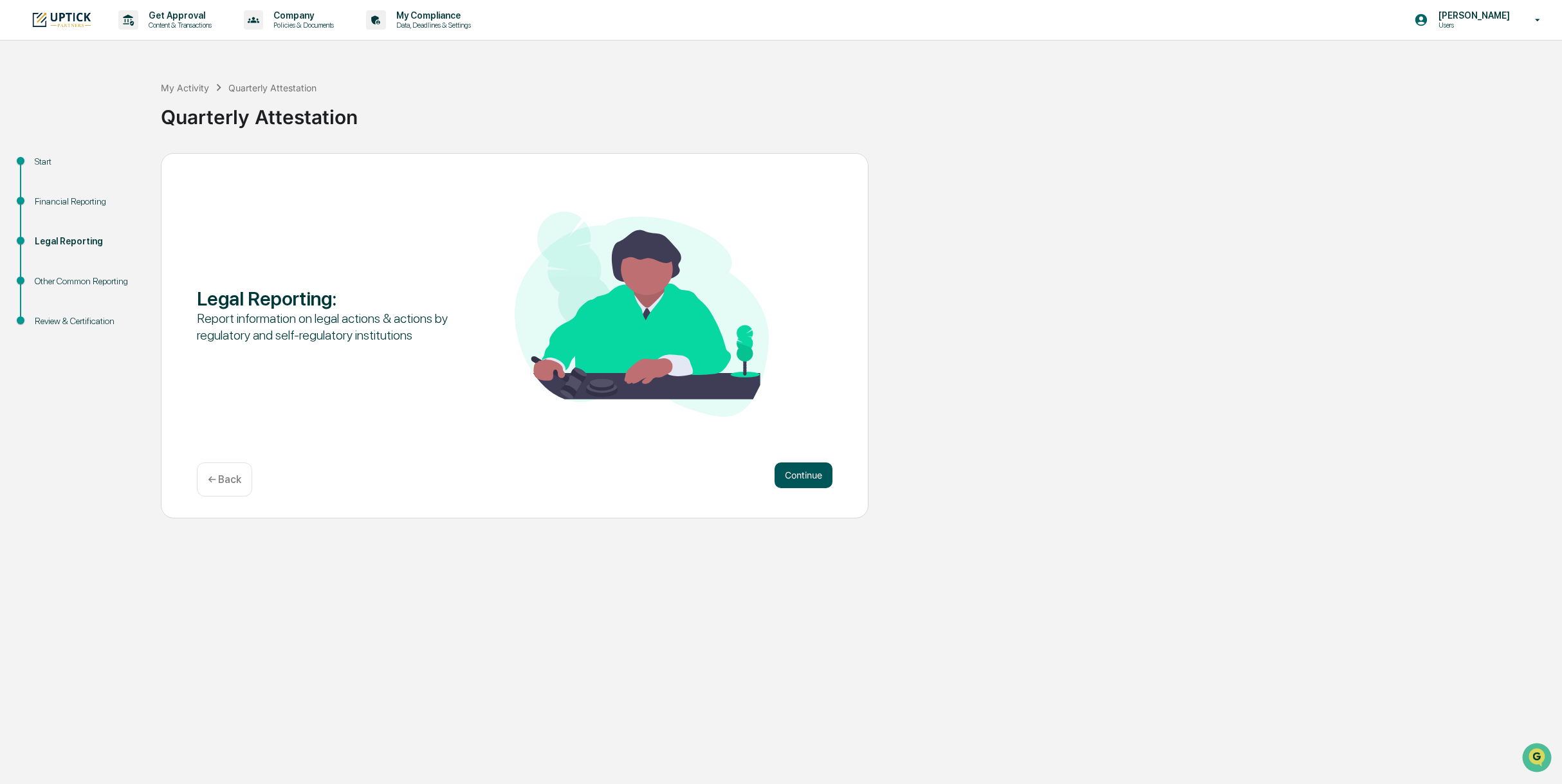
click at [800, 472] on button "Continue" at bounding box center [804, 475] width 58 height 26
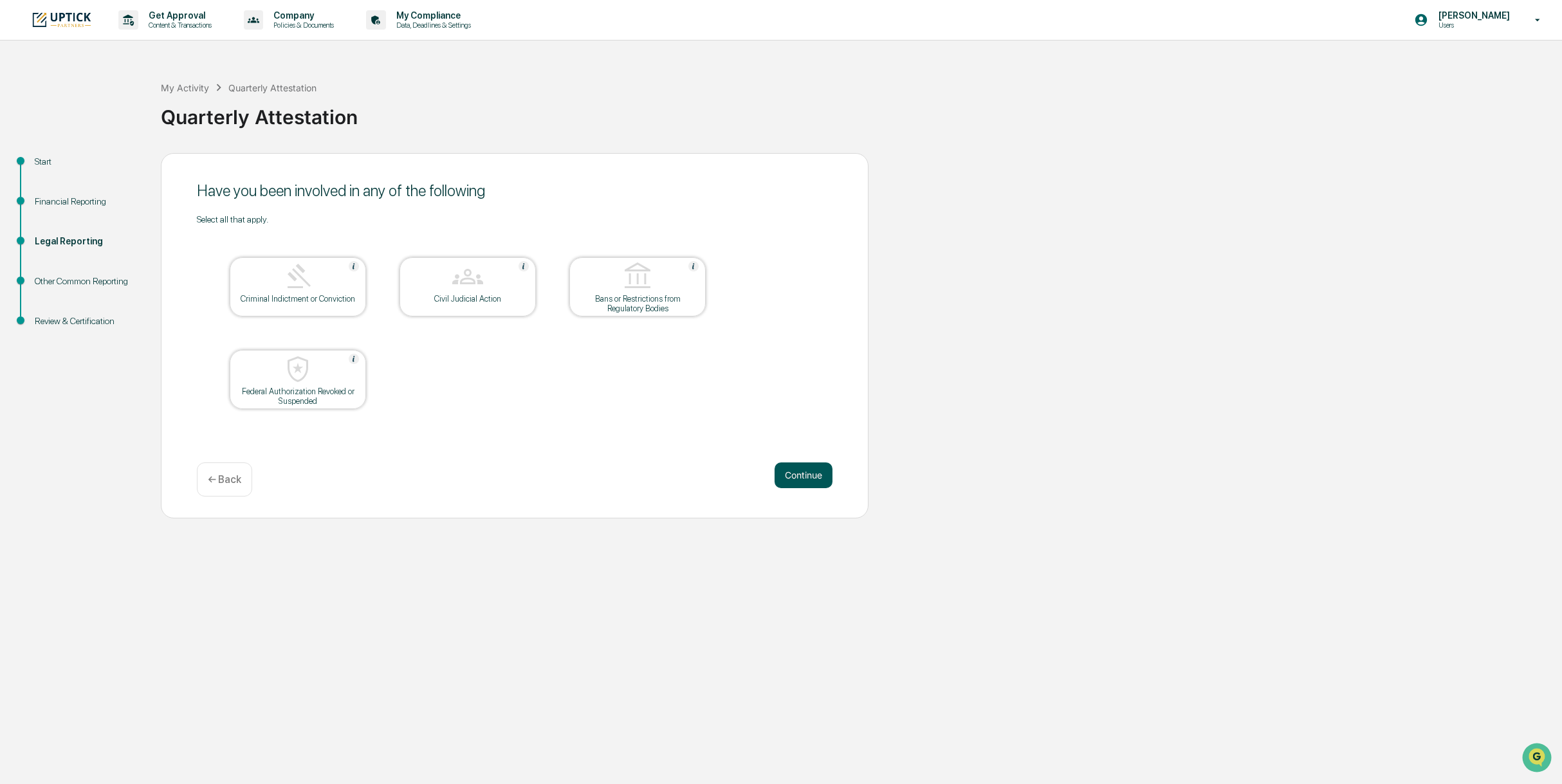
click at [810, 475] on button "Continue" at bounding box center [804, 475] width 58 height 26
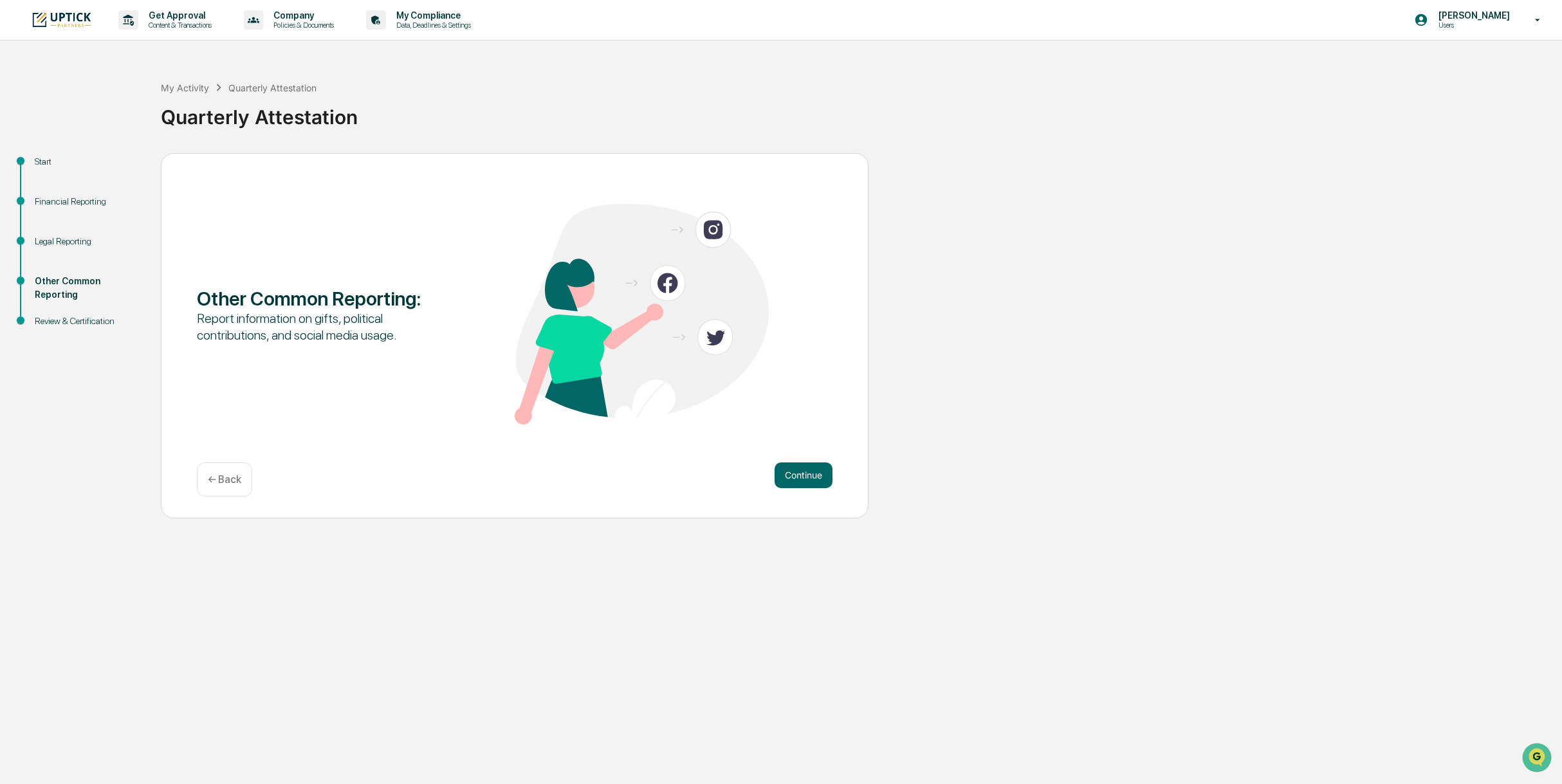
click at [810, 475] on button "Continue" at bounding box center [804, 475] width 58 height 26
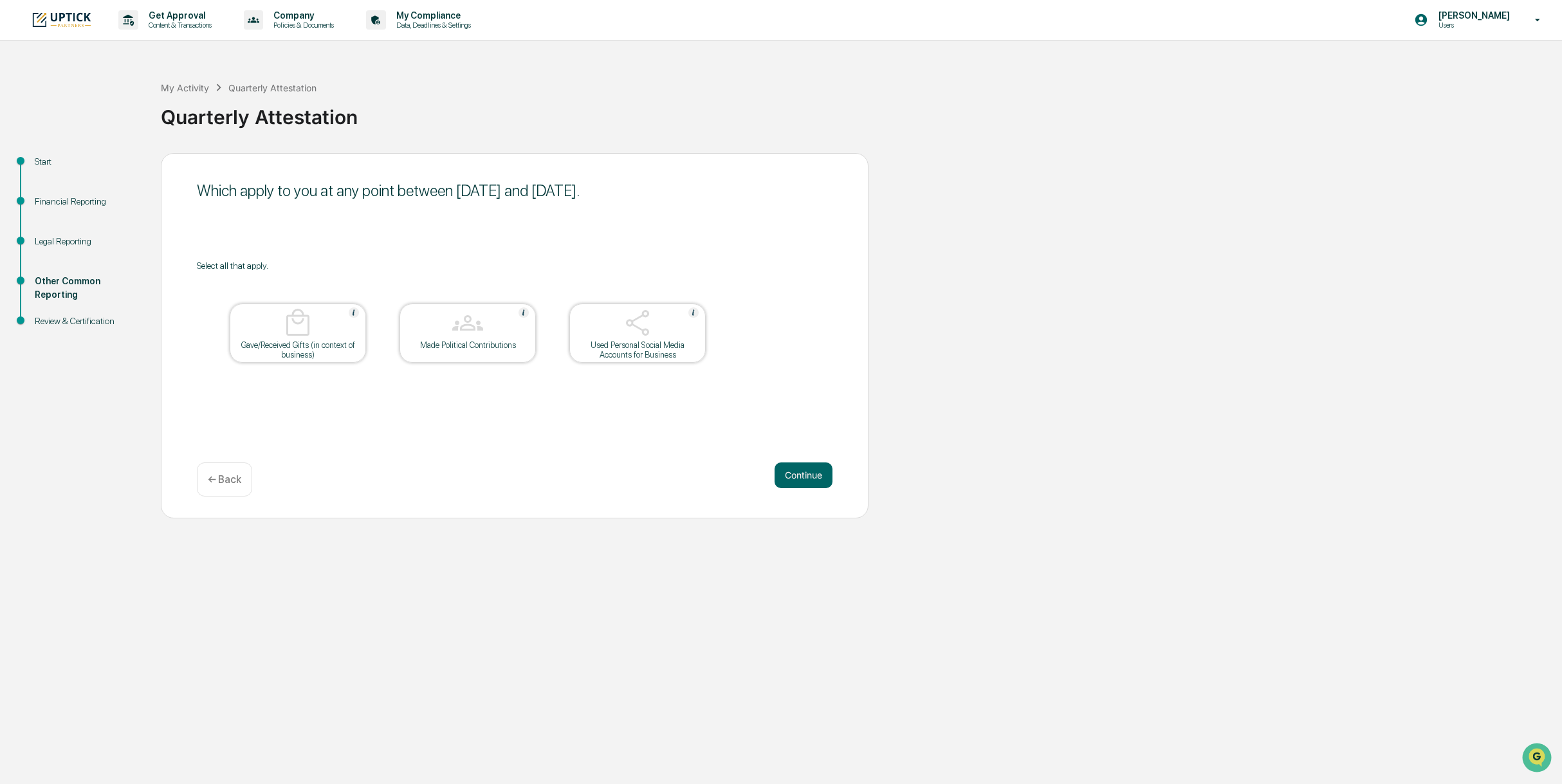
click at [810, 475] on button "Continue" at bounding box center [804, 475] width 58 height 26
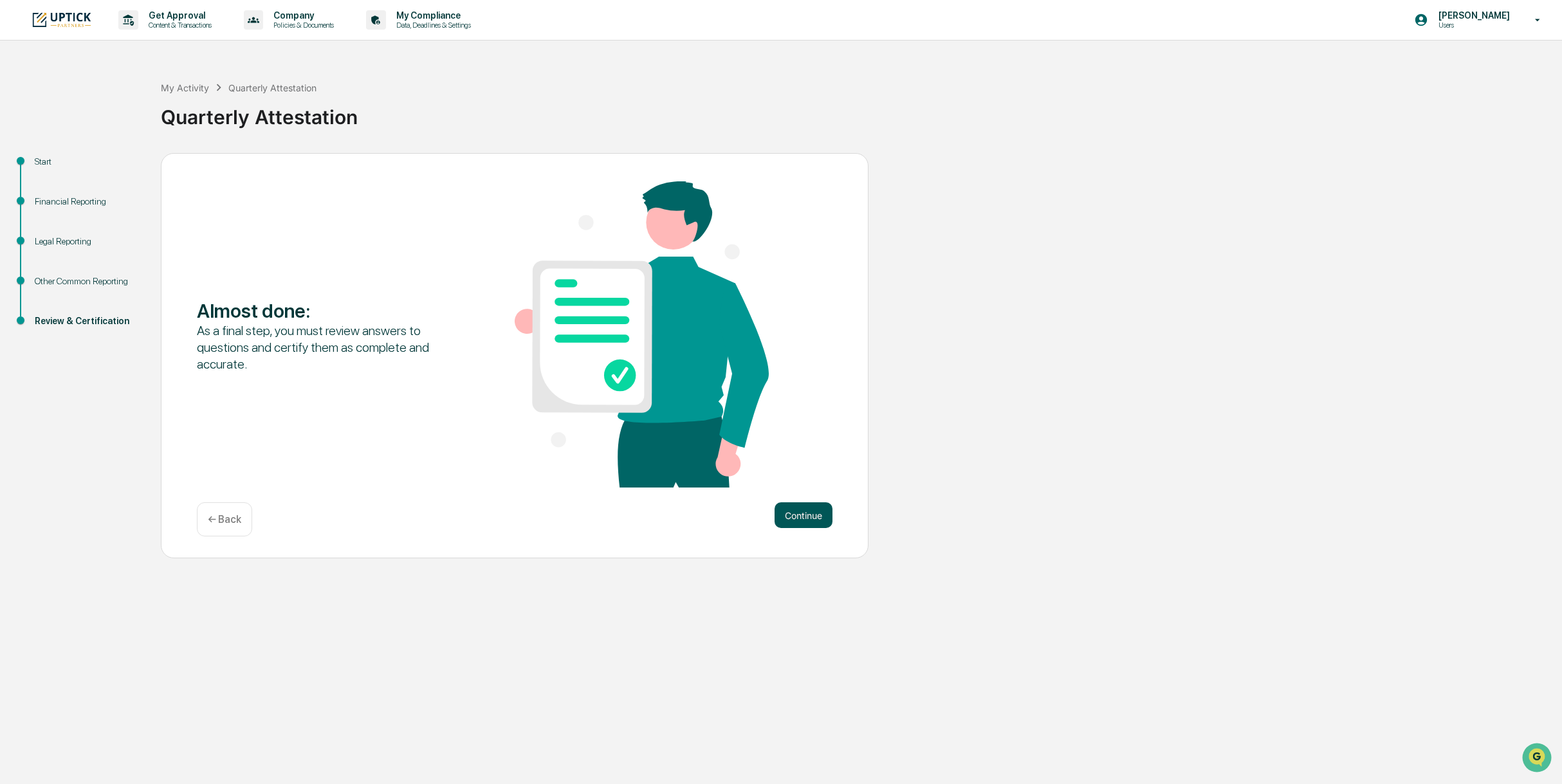
click at [810, 518] on button "Continue" at bounding box center [804, 515] width 58 height 26
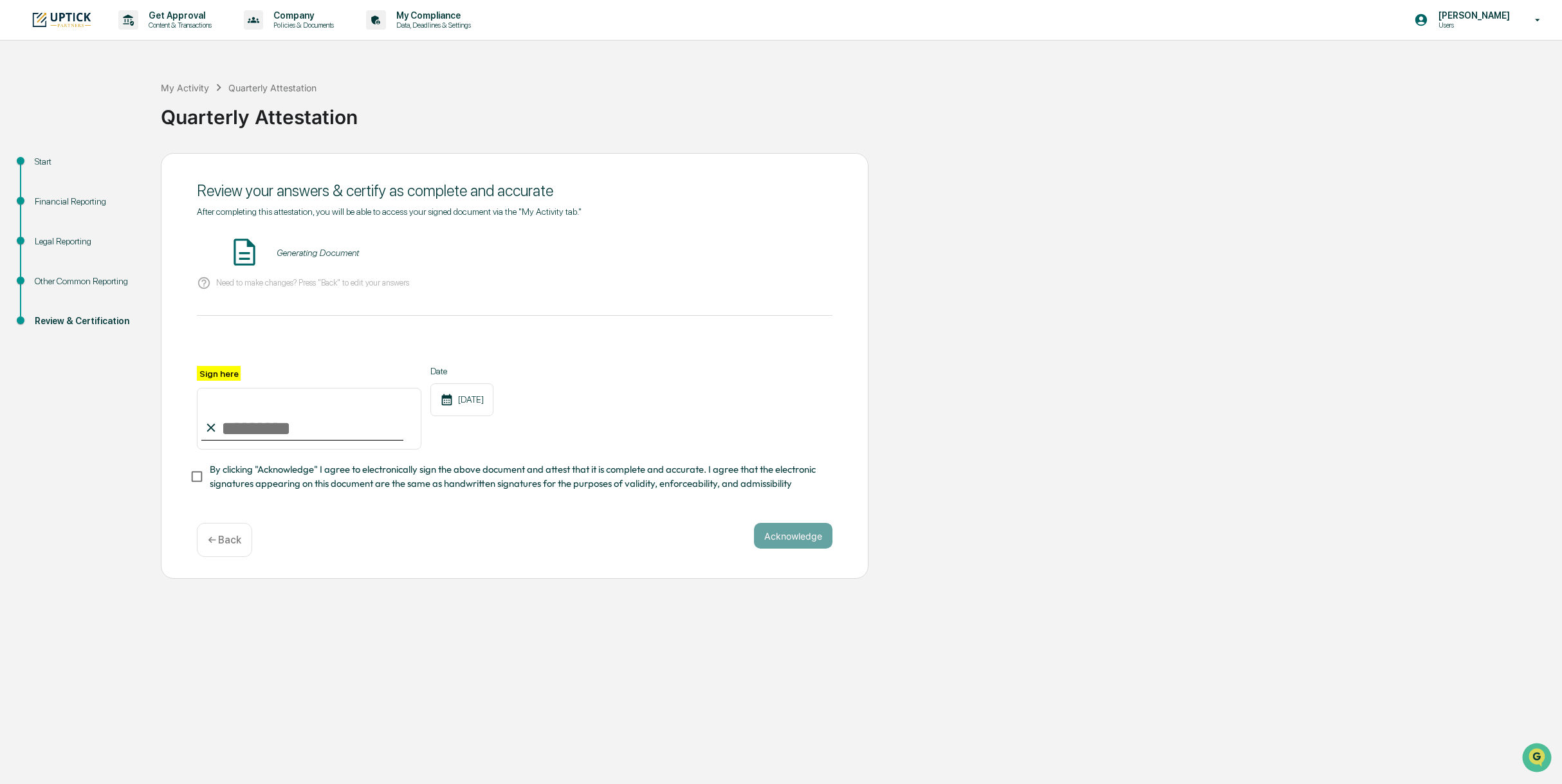
click at [219, 437] on input "Sign here" at bounding box center [310, 418] width 225 height 62
type input "**********"
click at [808, 537] on button "Acknowledge" at bounding box center [793, 536] width 78 height 26
click at [775, 251] on button "VIEW" at bounding box center [759, 253] width 83 height 22
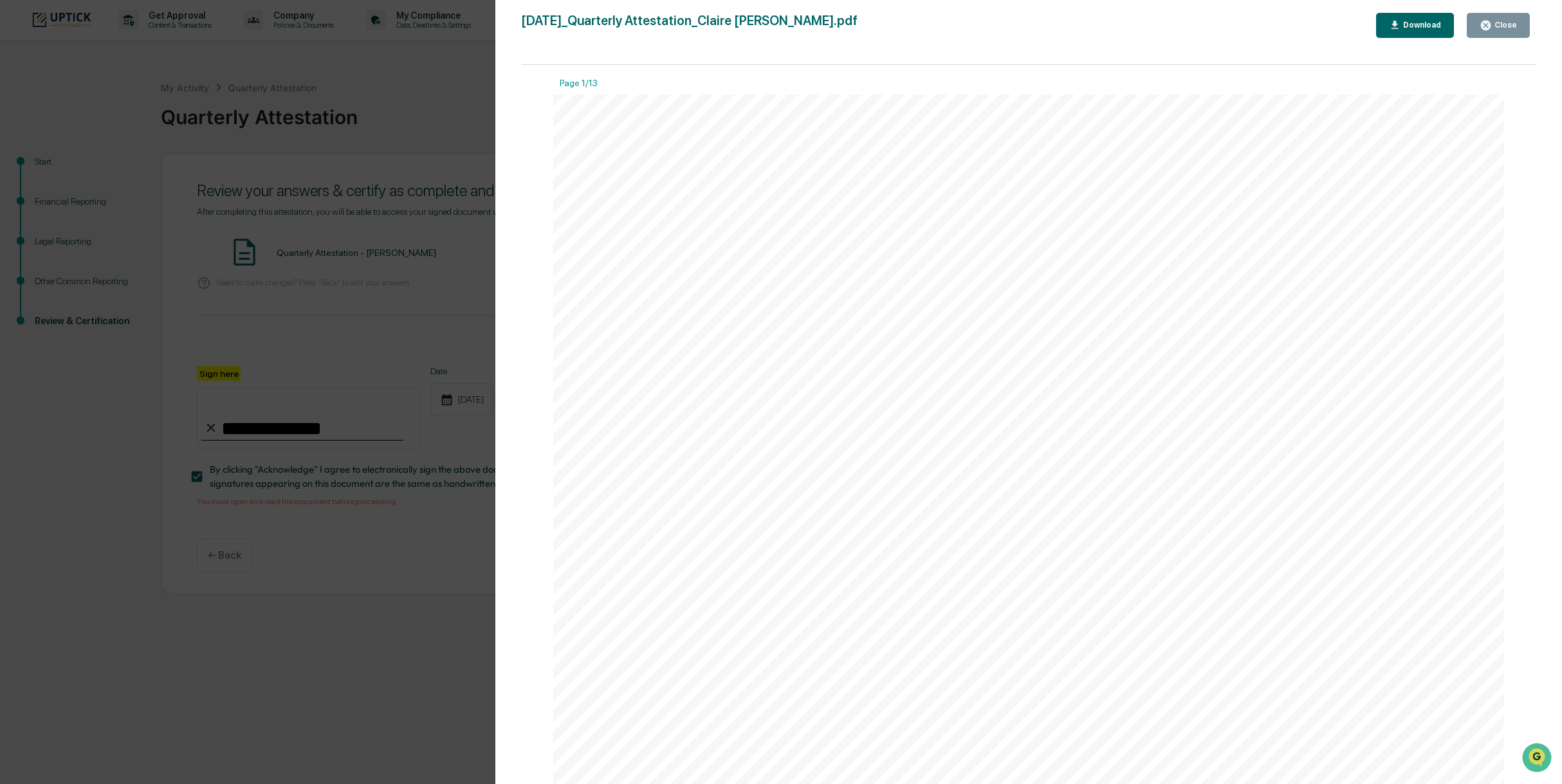
click at [1509, 25] on div "Close" at bounding box center [1504, 25] width 25 height 9
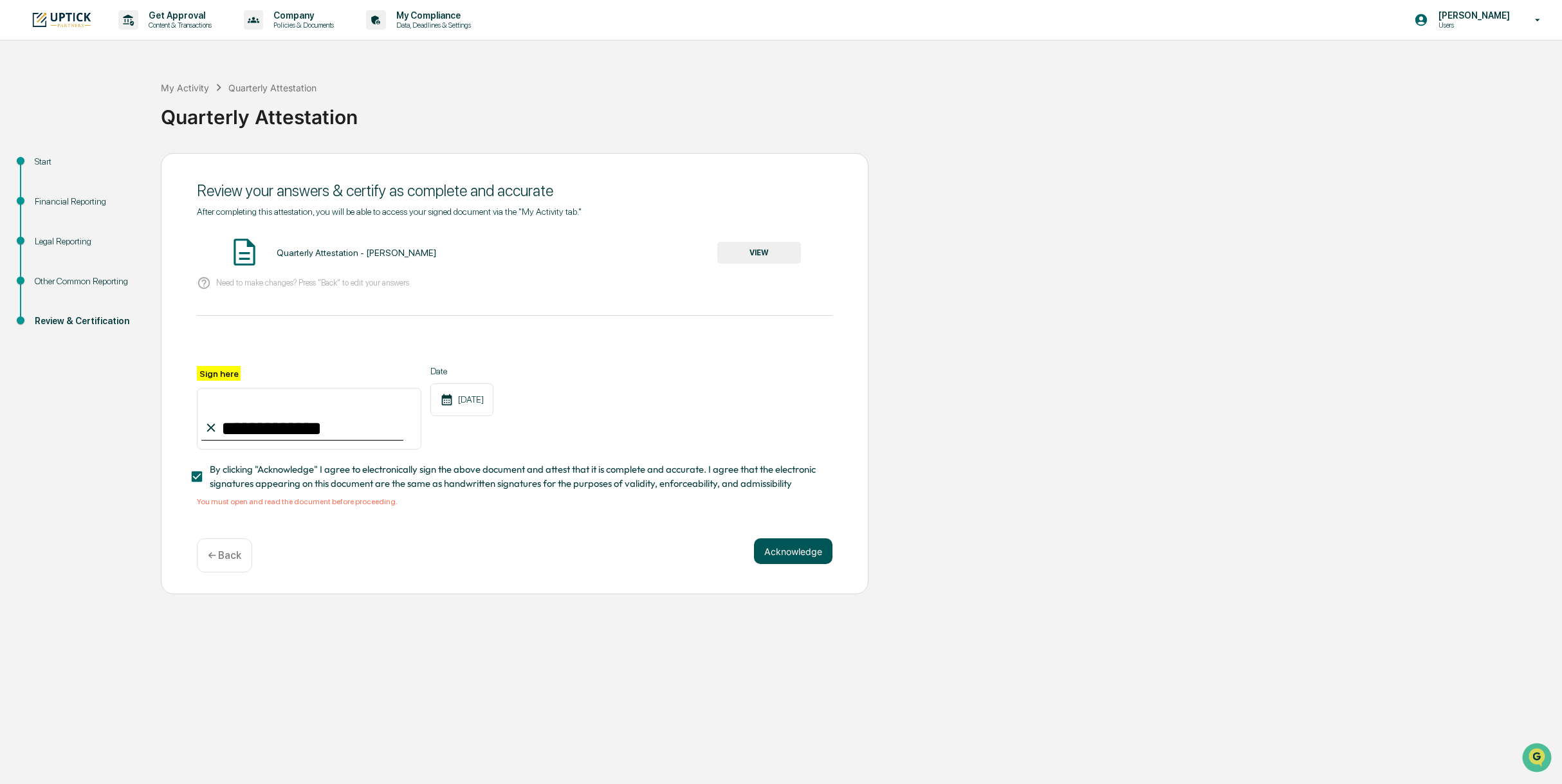
click at [786, 559] on button "Acknowledge" at bounding box center [793, 551] width 78 height 26
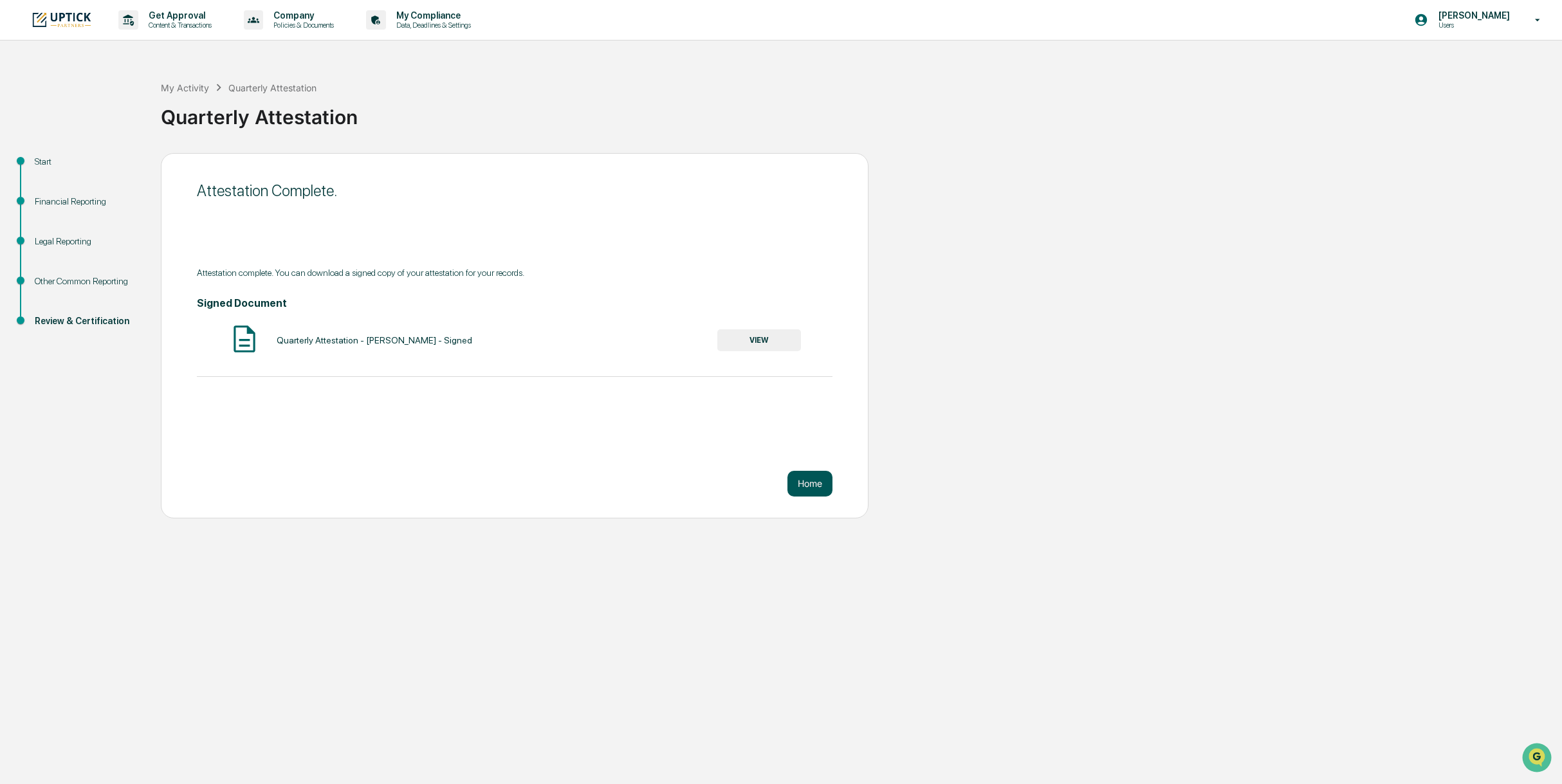
click at [818, 484] on button "Home" at bounding box center [810, 484] width 45 height 26
